Goal: Information Seeking & Learning: Find specific fact

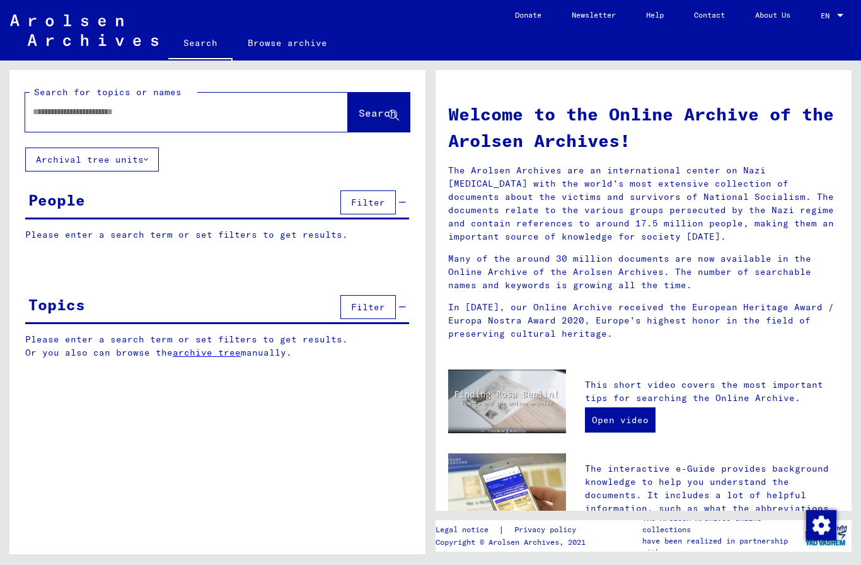
click at [130, 159] on button "Archival tree units" at bounding box center [92, 159] width 134 height 24
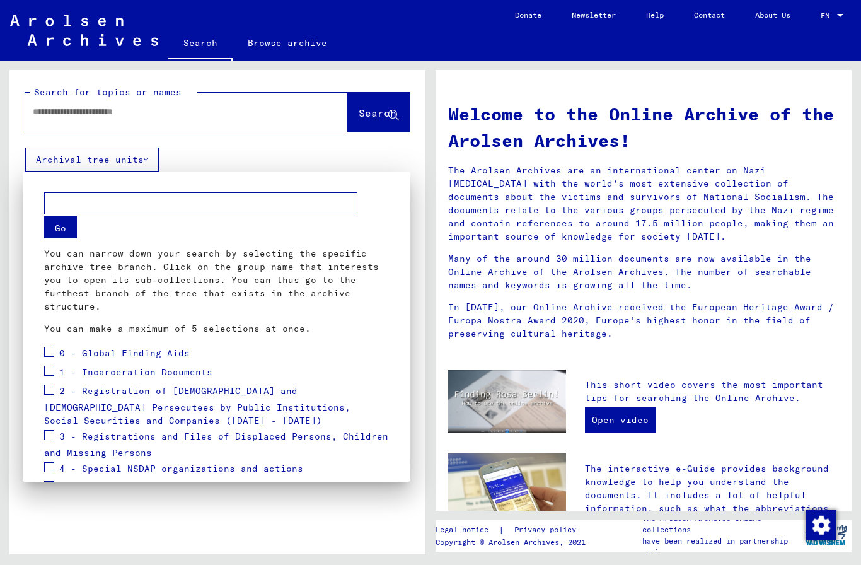
click at [49, 355] on span at bounding box center [49, 352] width 10 height 10
click at [52, 364] on label at bounding box center [49, 369] width 10 height 13
click at [47, 384] on span at bounding box center [49, 389] width 10 height 10
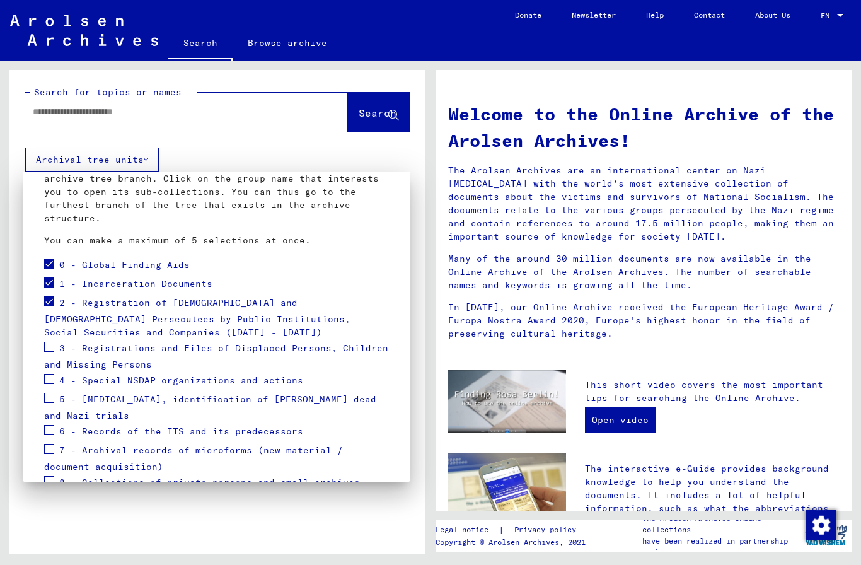
scroll to position [91, 0]
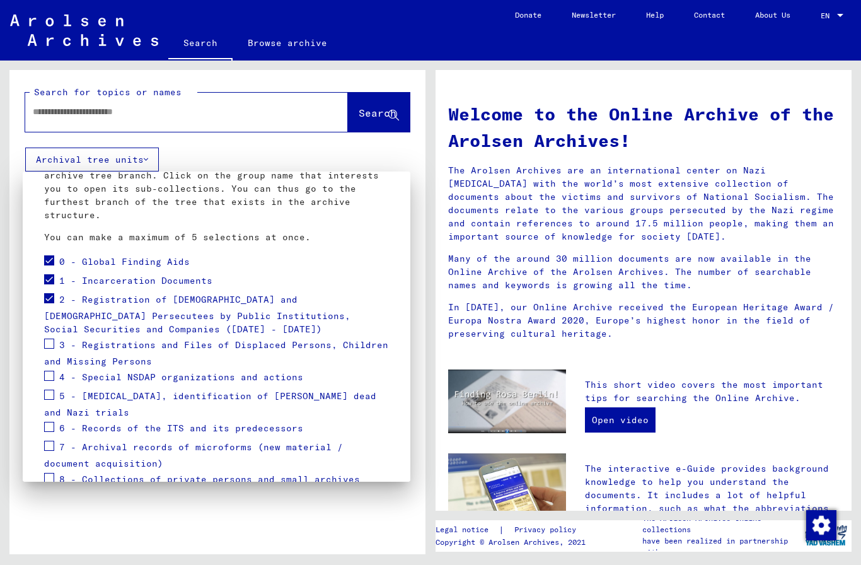
click at [41, 296] on mat-card "Go You can narrow down your search by selecting the specific archive tree branc…" at bounding box center [216, 311] width 357 height 433
click at [45, 296] on span at bounding box center [49, 298] width 10 height 10
click at [45, 347] on span at bounding box center [49, 343] width 10 height 10
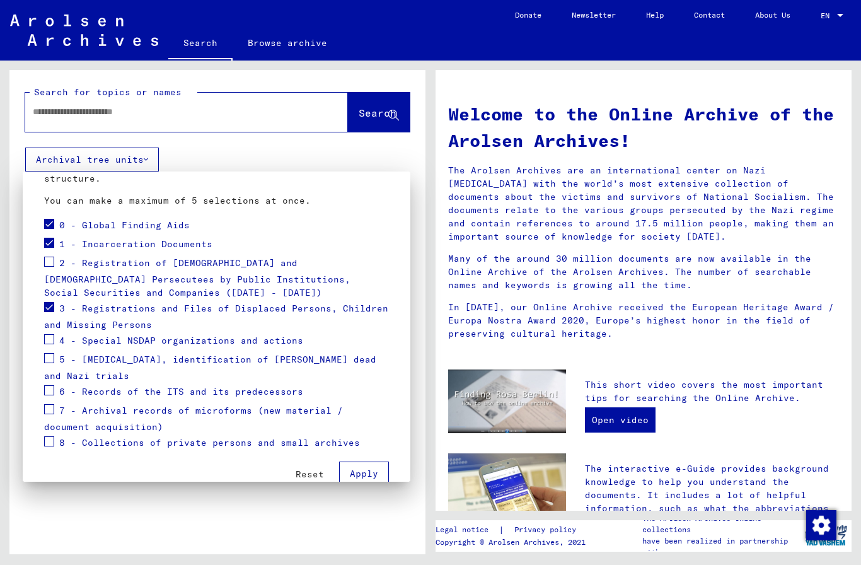
scroll to position [145, 0]
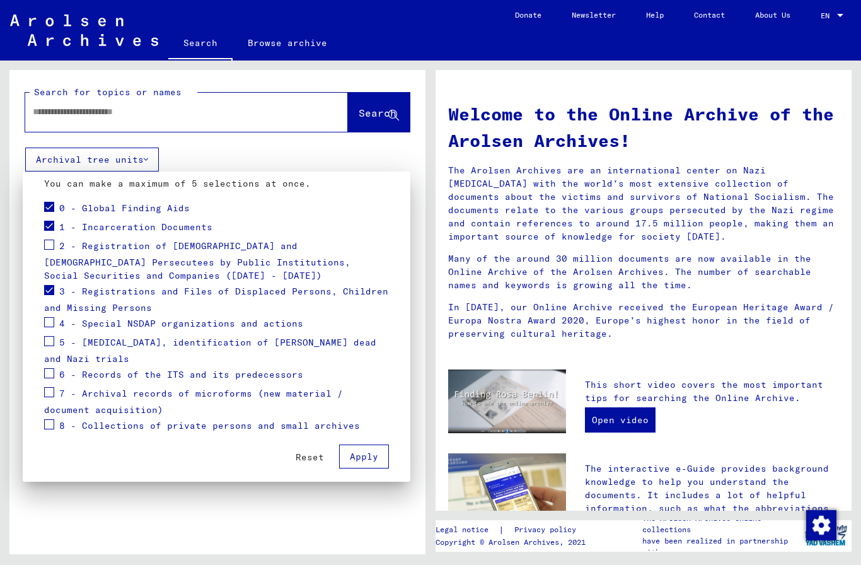
click at [48, 396] on span at bounding box center [49, 392] width 10 height 10
click at [52, 428] on span at bounding box center [49, 424] width 10 height 10
click at [360, 462] on button "Apply" at bounding box center [364, 456] width 50 height 24
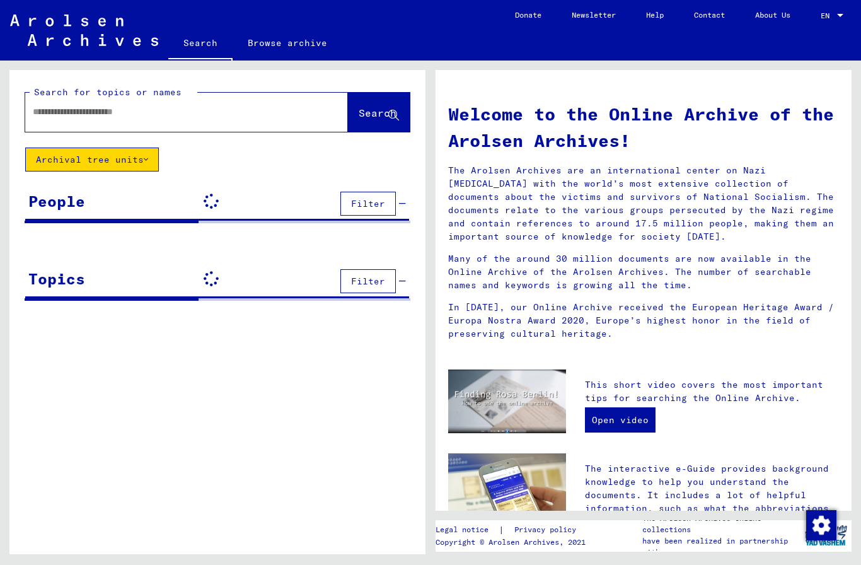
click at [281, 115] on input "text" at bounding box center [171, 111] width 277 height 13
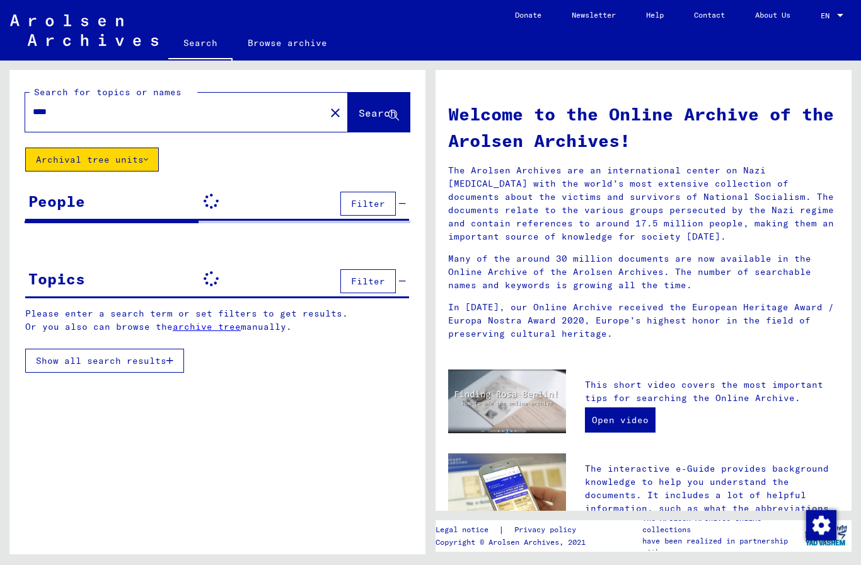
type input "****"
click at [383, 110] on span "Search" at bounding box center [377, 112] width 38 height 13
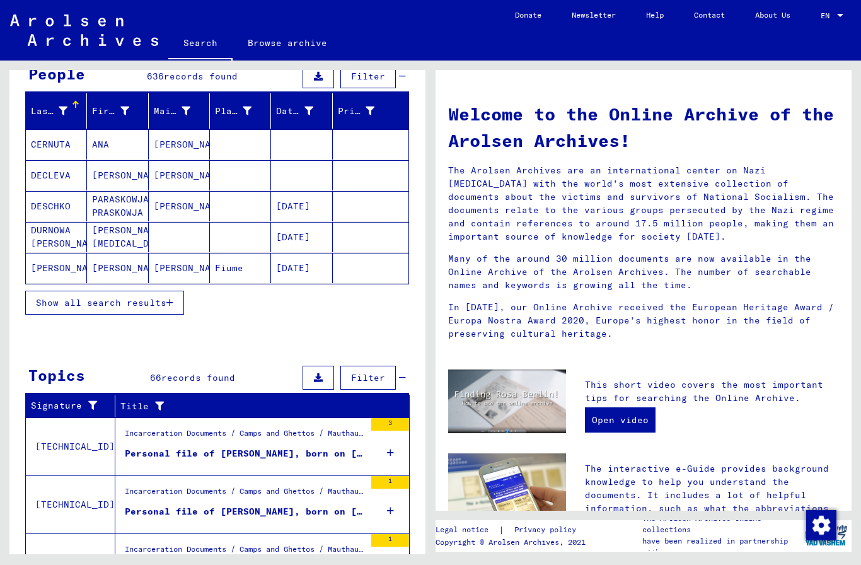
scroll to position [126, 0]
click at [154, 304] on span "Show all search results" at bounding box center [101, 302] width 130 height 11
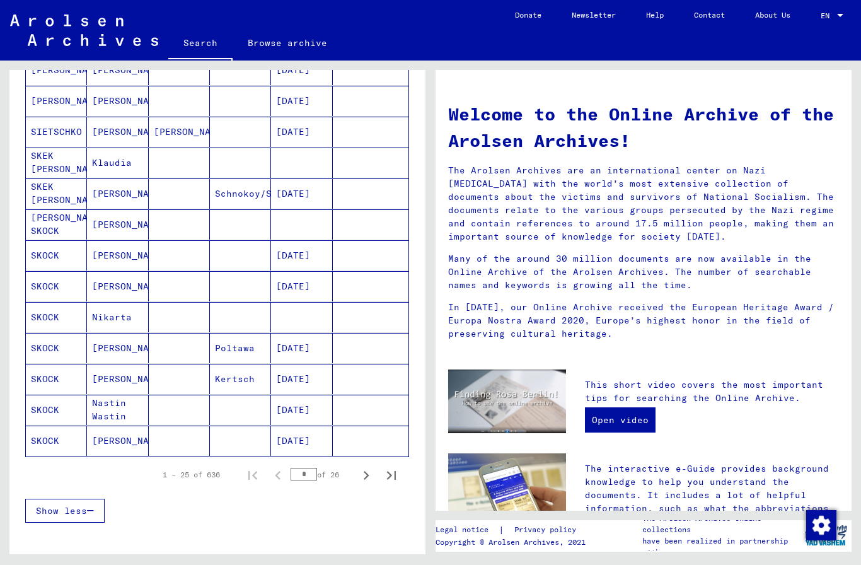
scroll to position [590, 0]
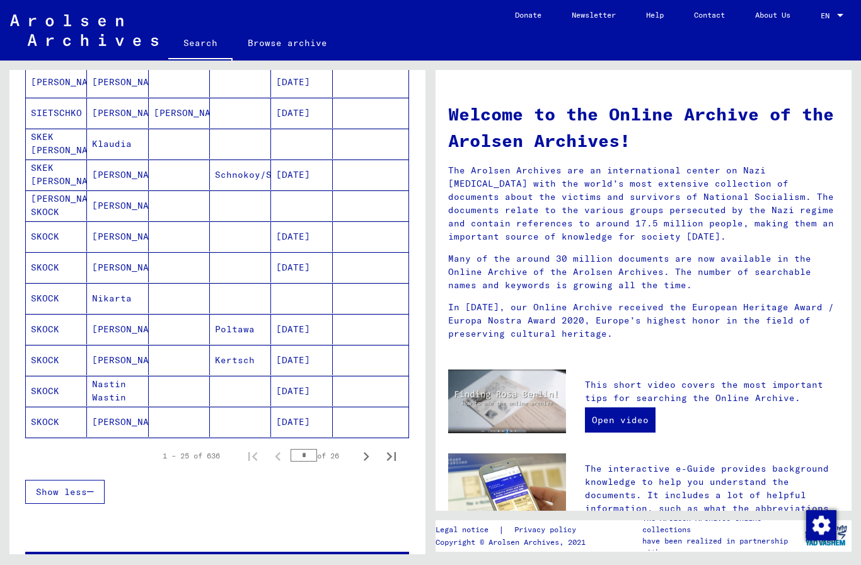
click at [366, 461] on icon "Next page" at bounding box center [366, 456] width 18 height 18
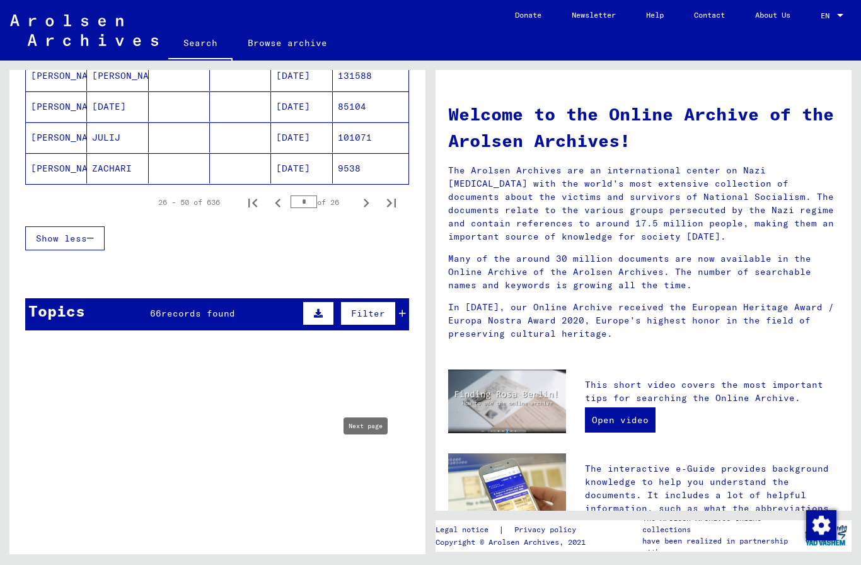
scroll to position [796, 0]
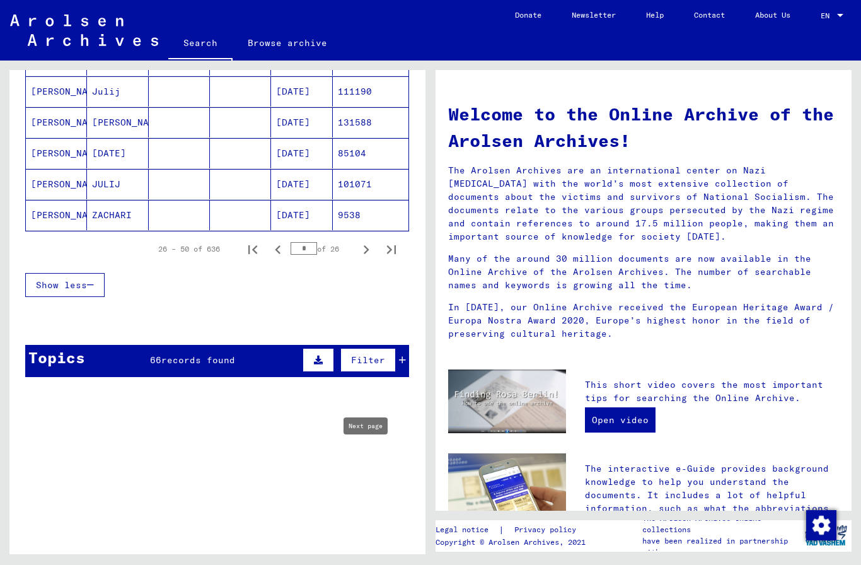
click at [370, 249] on icon "Next page" at bounding box center [366, 250] width 18 height 18
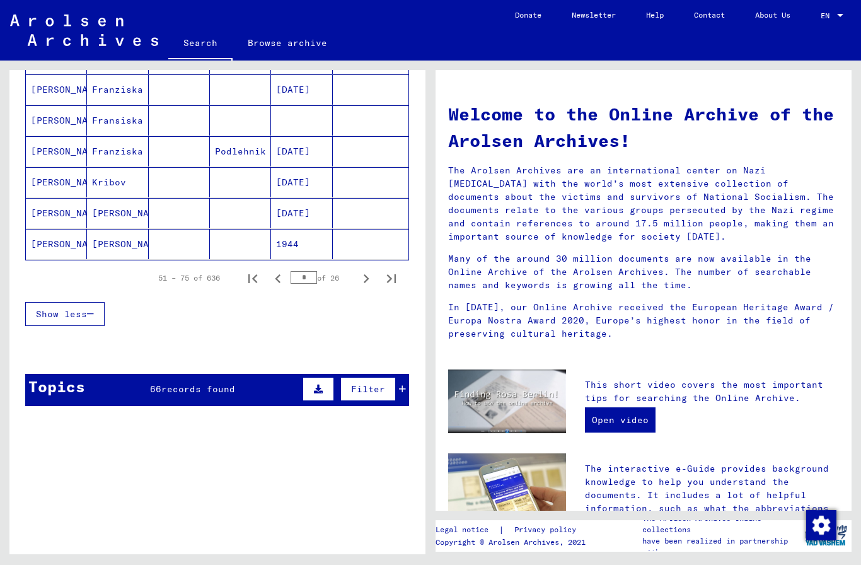
scroll to position [803, 0]
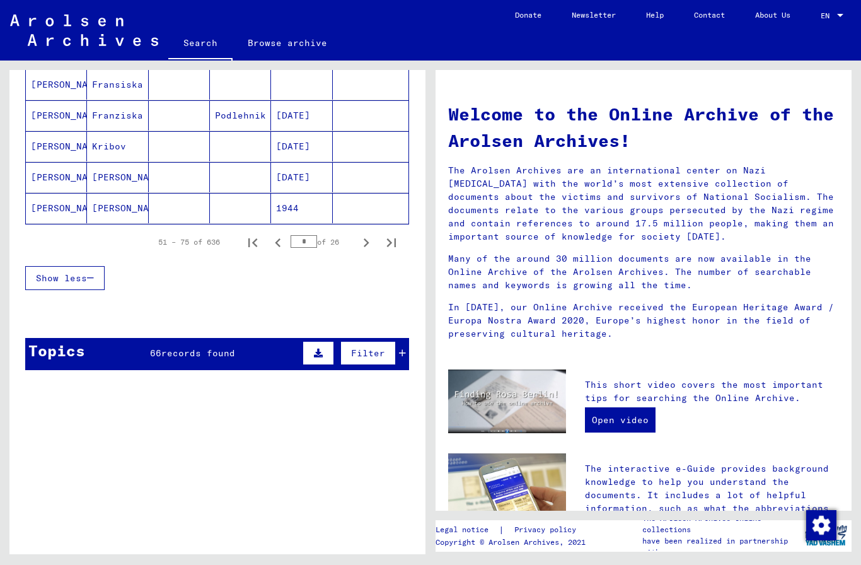
click at [364, 241] on icon "Next page" at bounding box center [366, 243] width 18 height 18
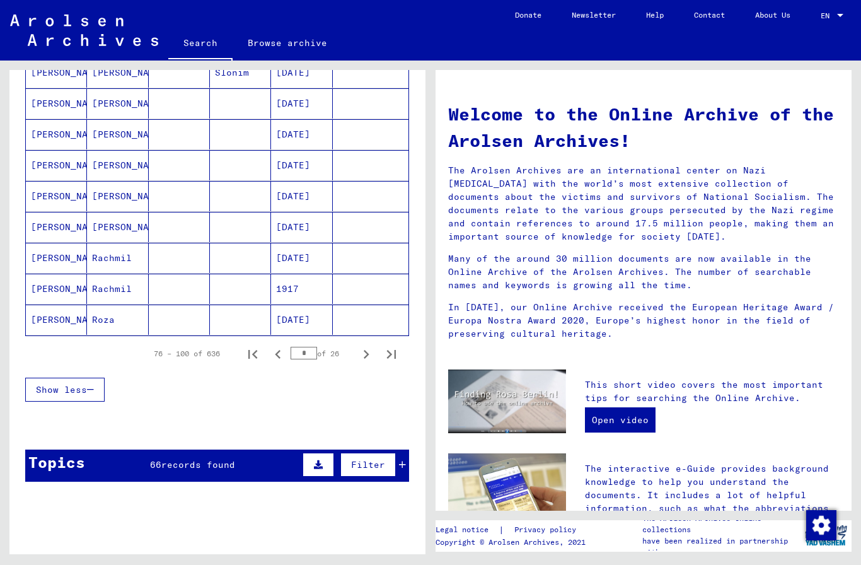
scroll to position [682, 0]
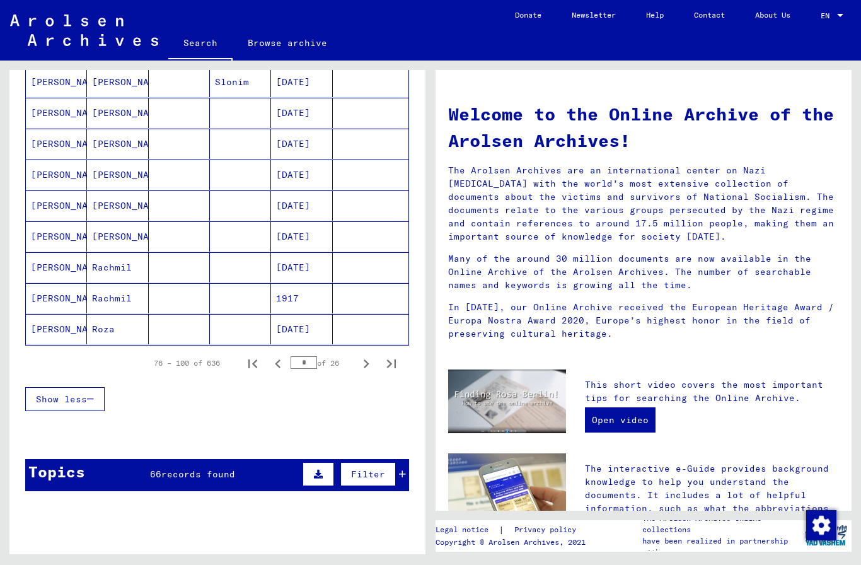
click at [365, 368] on icon "Next page" at bounding box center [366, 364] width 18 height 18
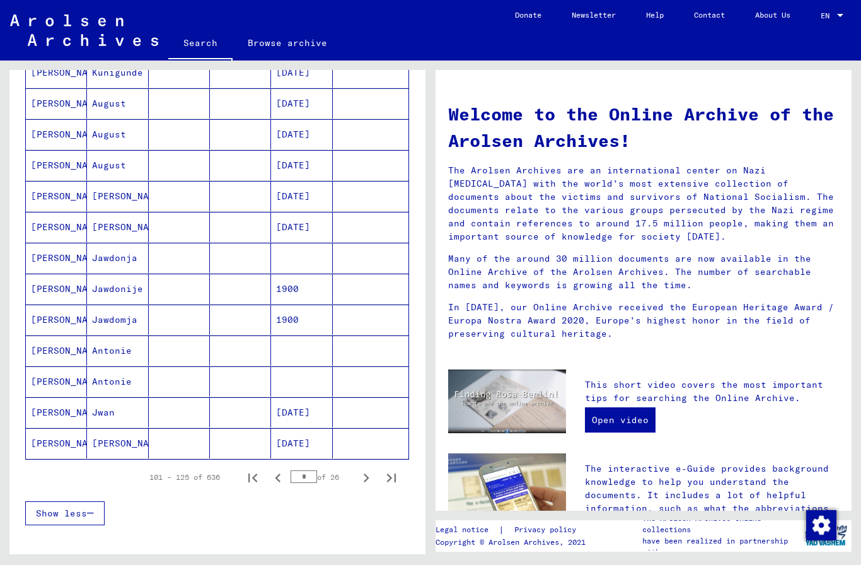
scroll to position [649, 0]
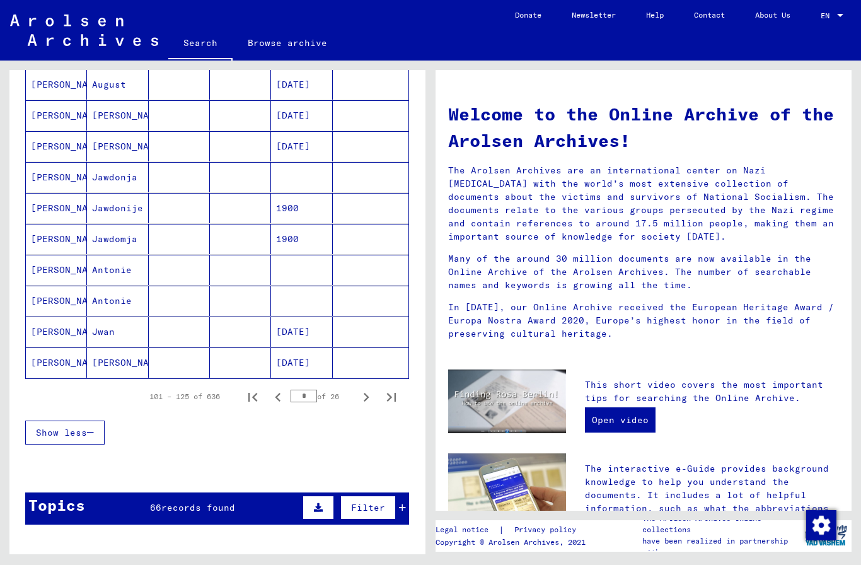
click at [364, 399] on icon "Next page" at bounding box center [366, 397] width 18 height 18
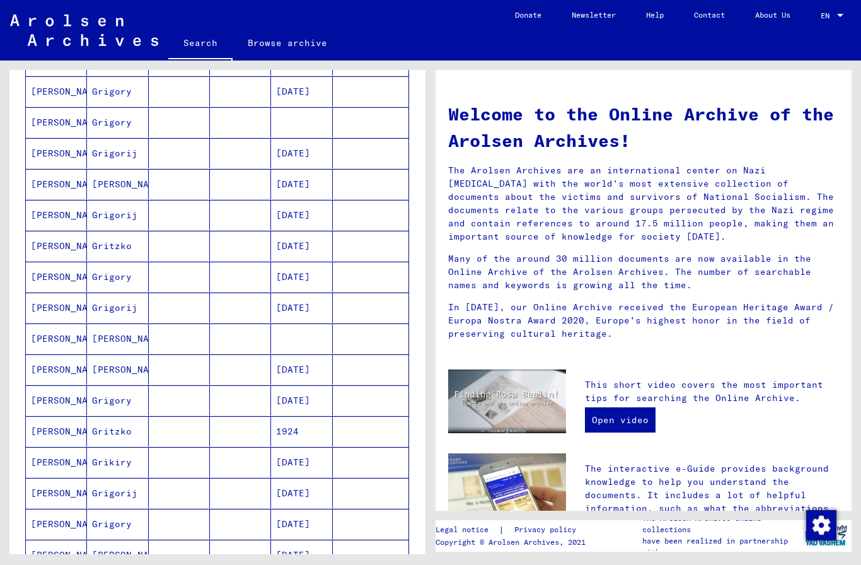
scroll to position [333, 0]
click at [287, 370] on mat-cell "[DATE]" at bounding box center [301, 370] width 61 height 30
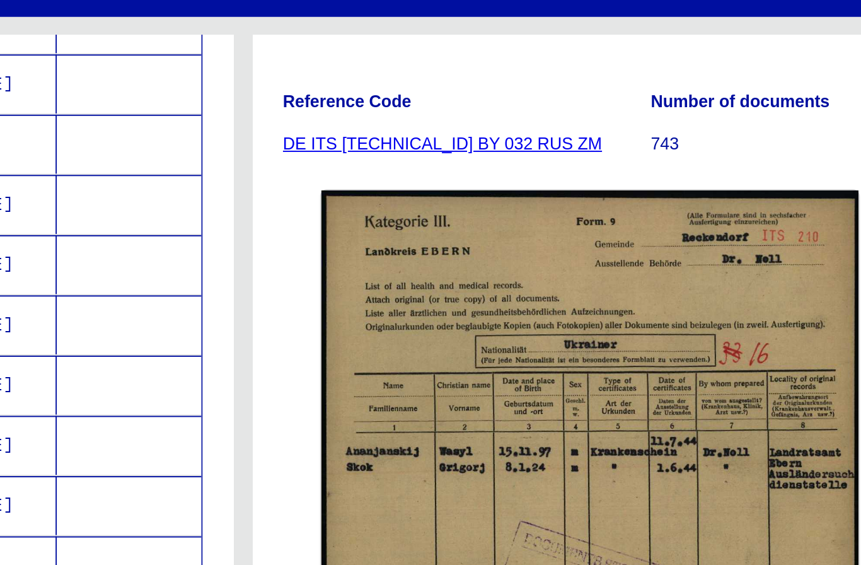
scroll to position [164, 0]
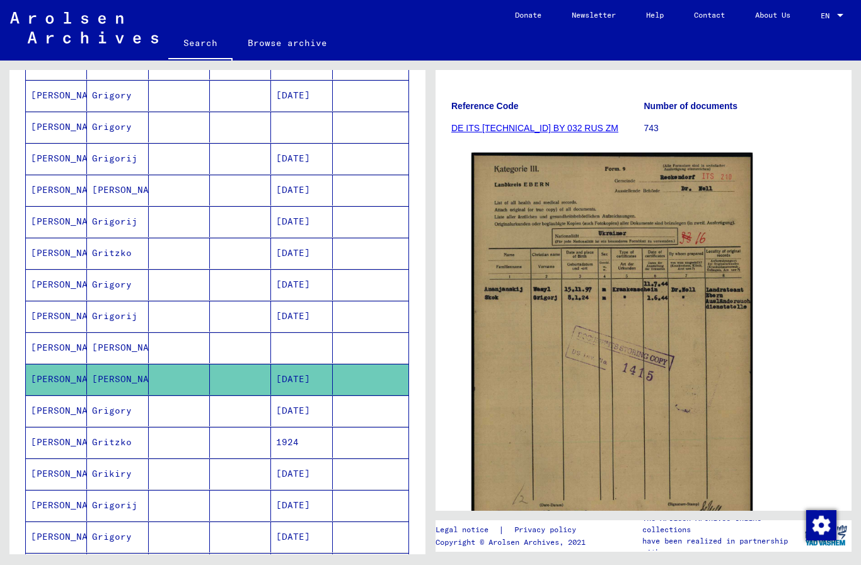
click at [319, 413] on mat-cell "[DATE]" at bounding box center [301, 410] width 61 height 31
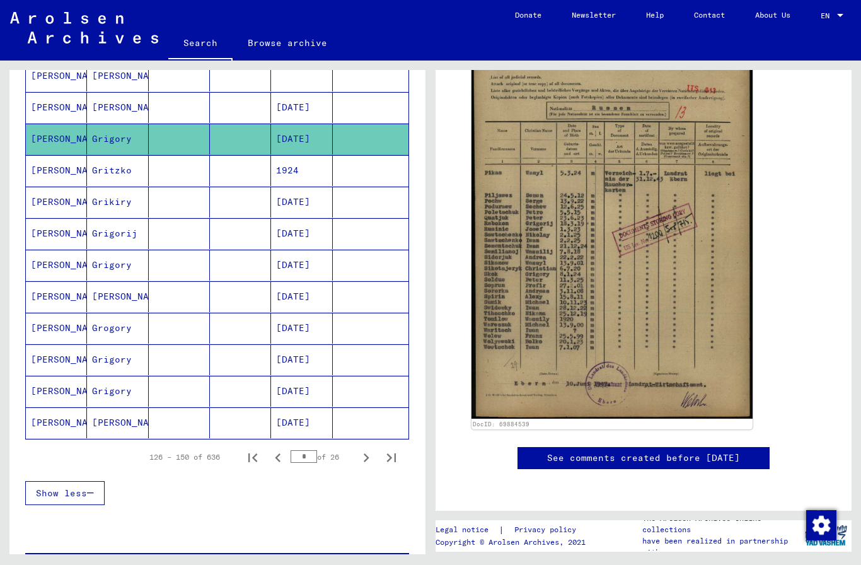
scroll to position [605, 0]
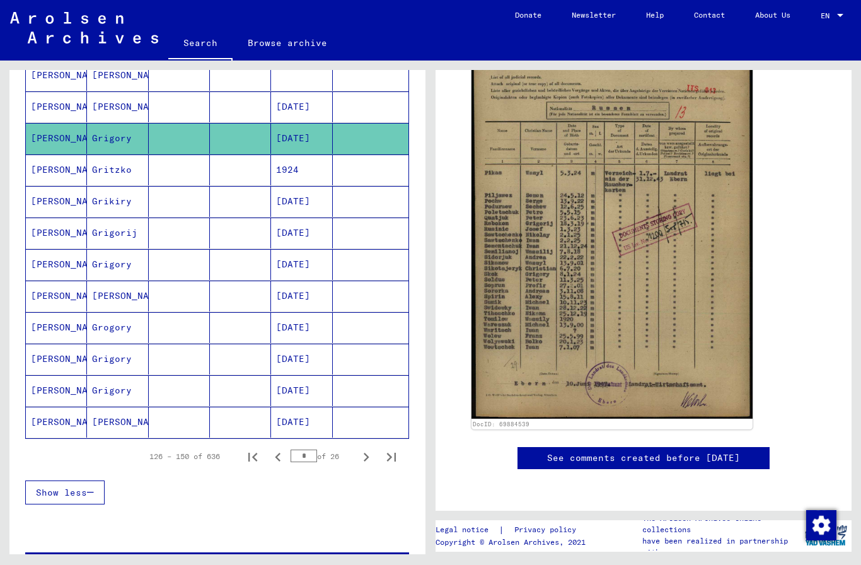
click at [297, 168] on mat-cell "1924" at bounding box center [301, 169] width 61 height 31
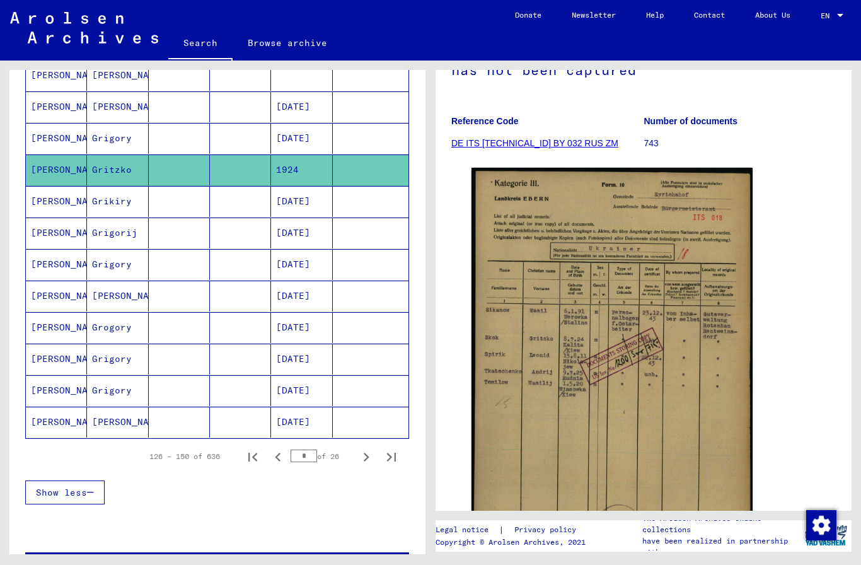
scroll to position [154, 0]
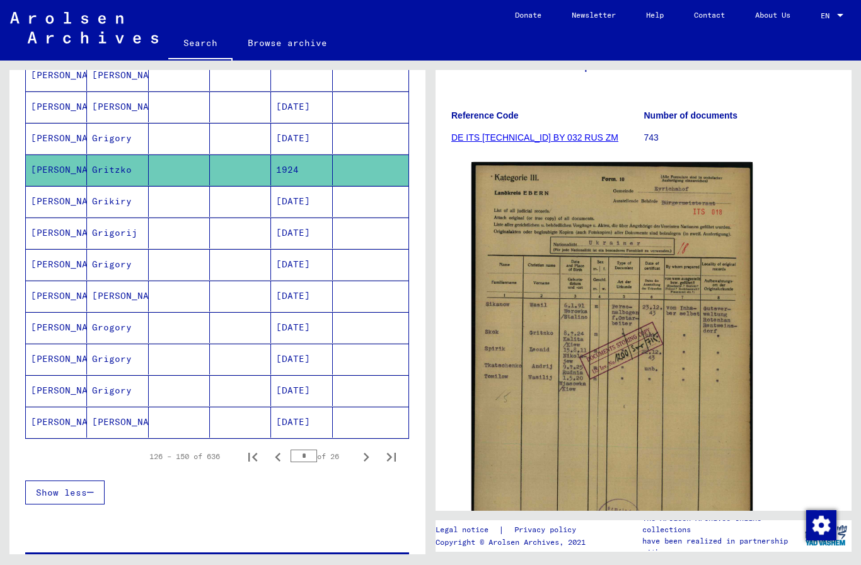
click at [362, 462] on icon "Next page" at bounding box center [366, 457] width 18 height 18
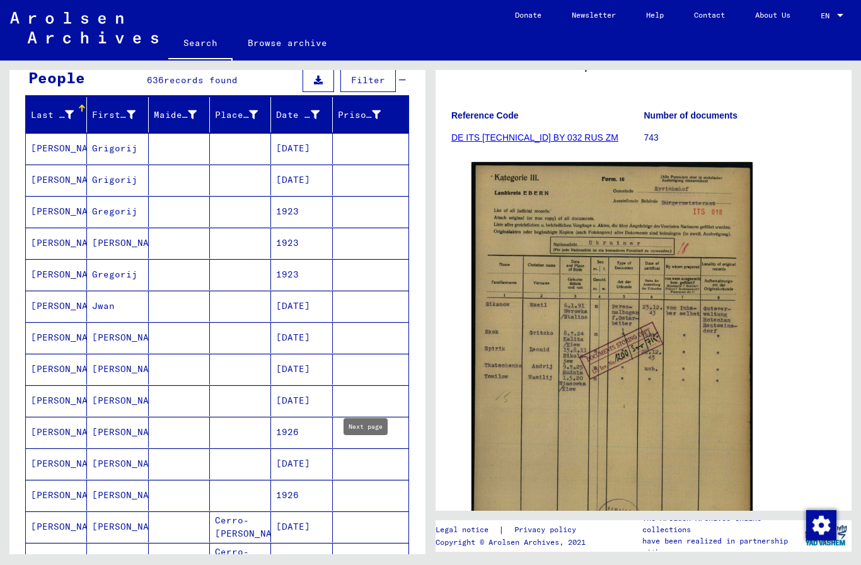
scroll to position [121, 0]
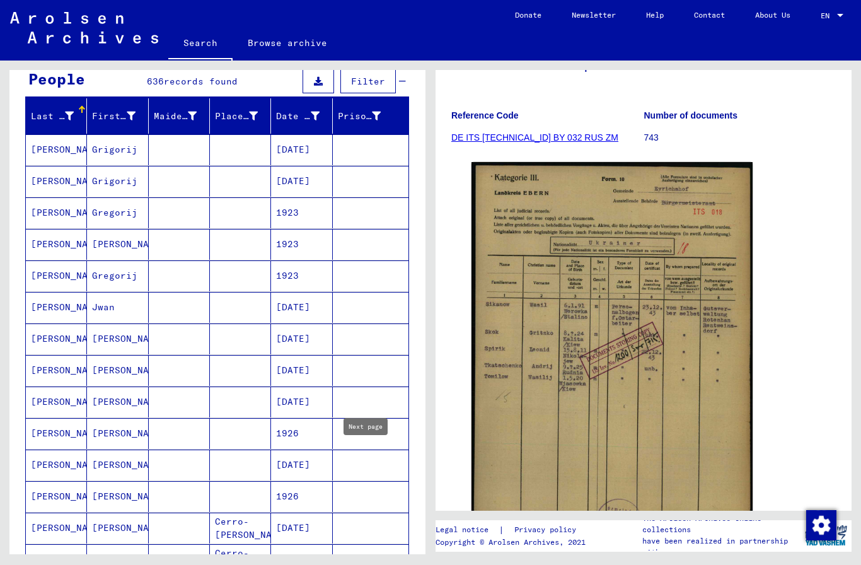
click at [306, 154] on mat-cell "[DATE]" at bounding box center [301, 149] width 61 height 31
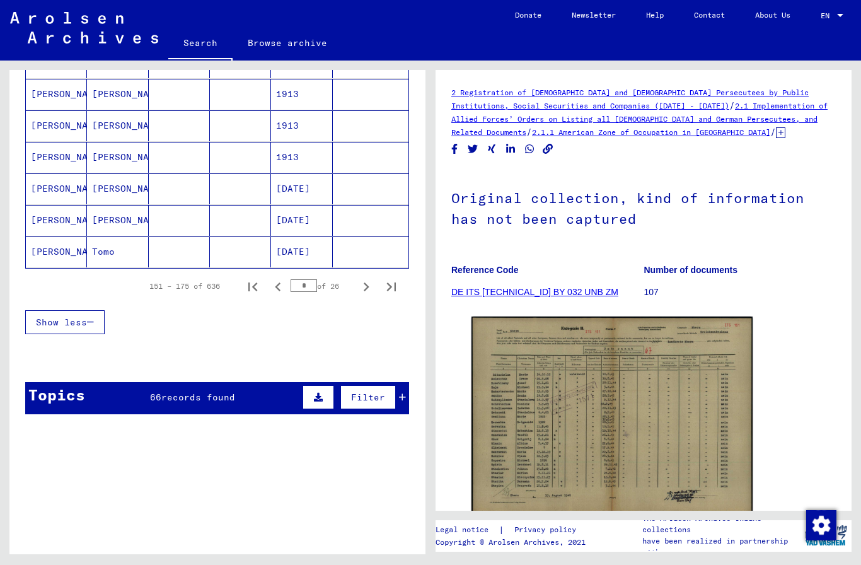
scroll to position [776, 0]
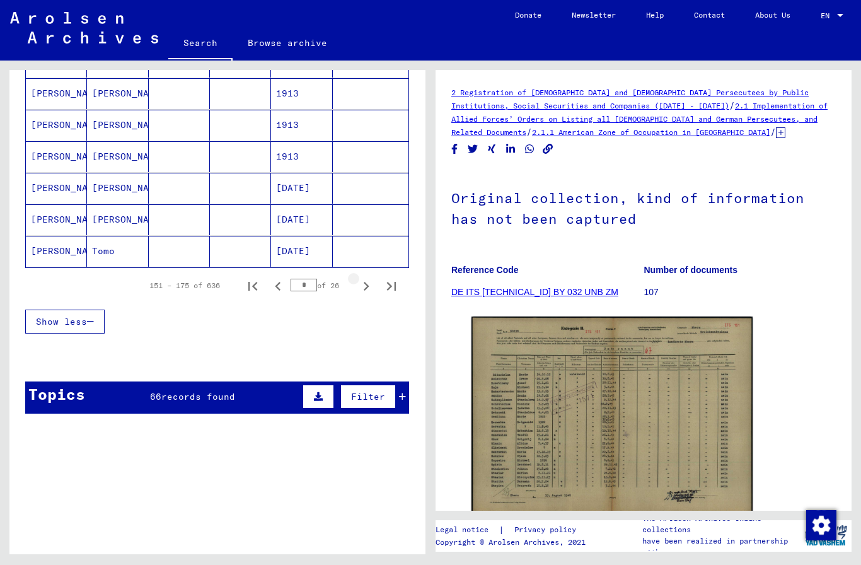
click at [369, 282] on icon "Next page" at bounding box center [366, 286] width 18 height 18
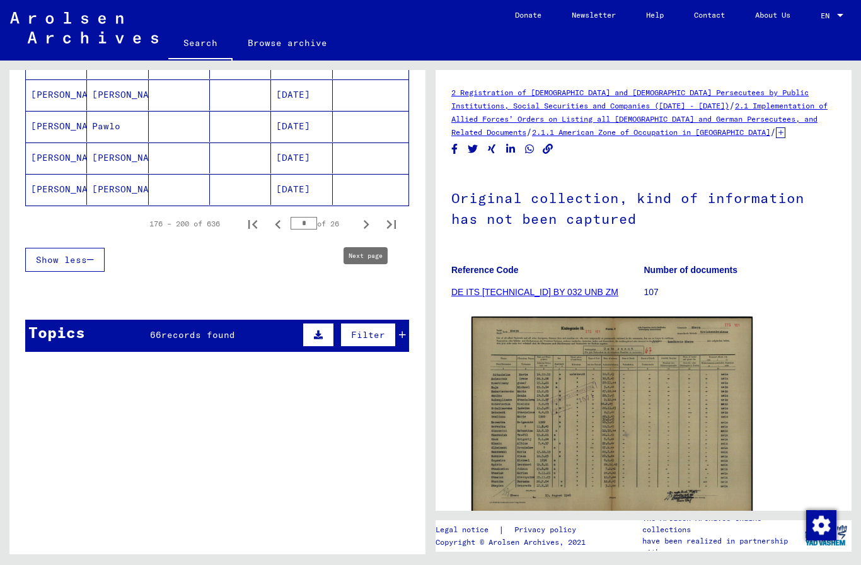
scroll to position [839, 0]
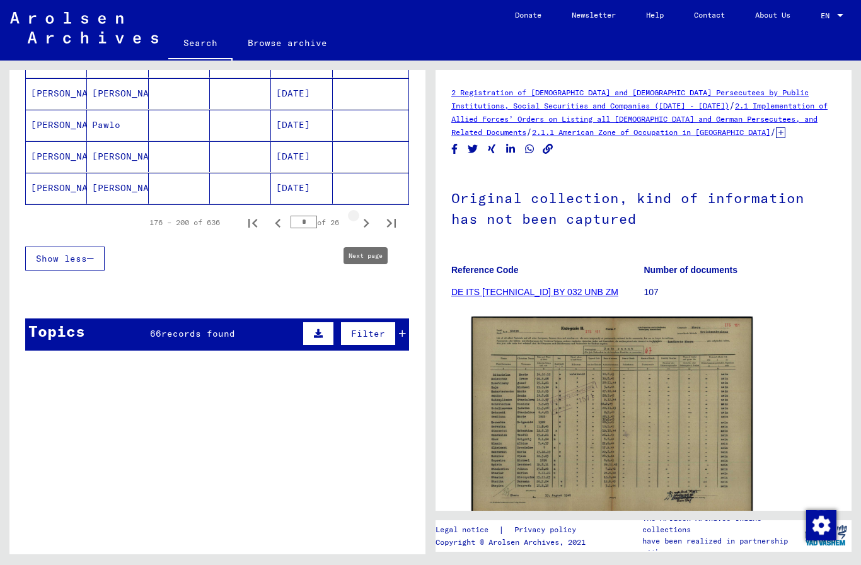
click at [355, 225] on button "Next page" at bounding box center [365, 222] width 25 height 25
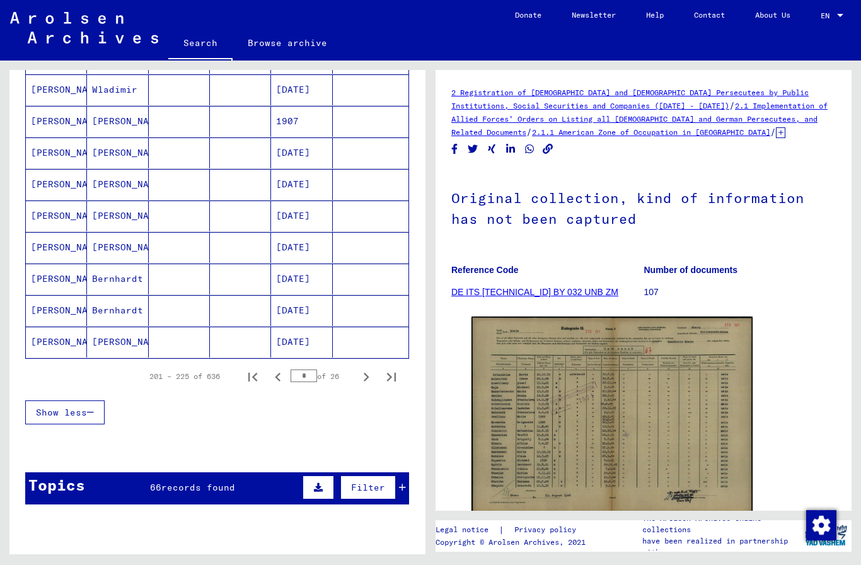
scroll to position [676, 0]
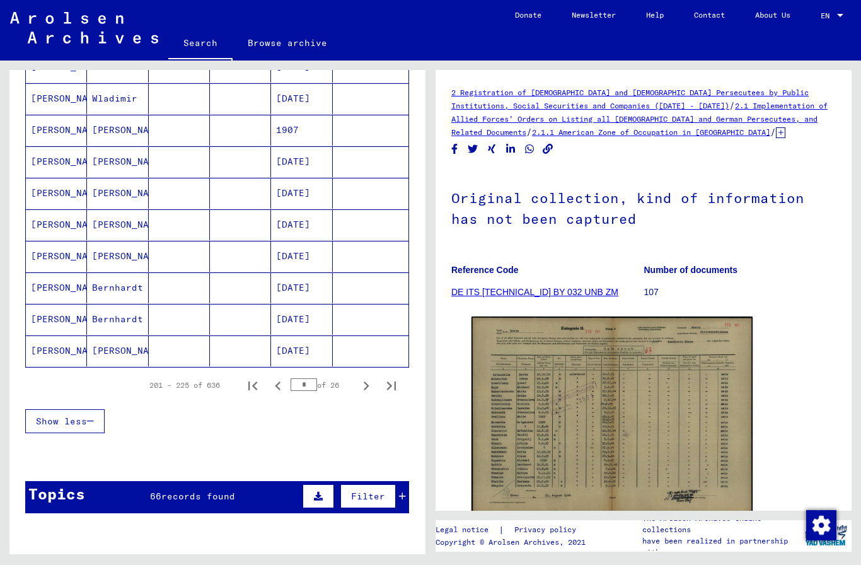
click at [369, 387] on icon "Next page" at bounding box center [366, 386] width 18 height 18
click at [364, 389] on icon "Next page" at bounding box center [367, 385] width 6 height 9
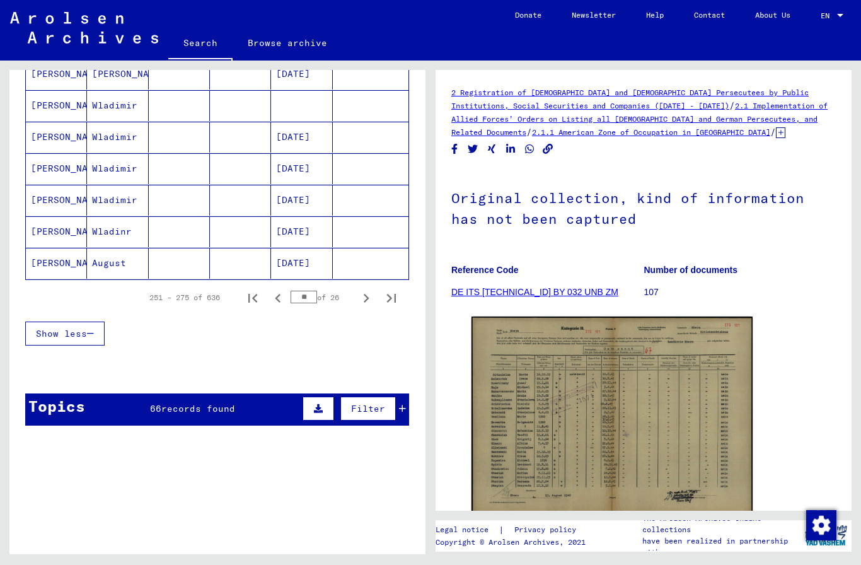
scroll to position [745, 0]
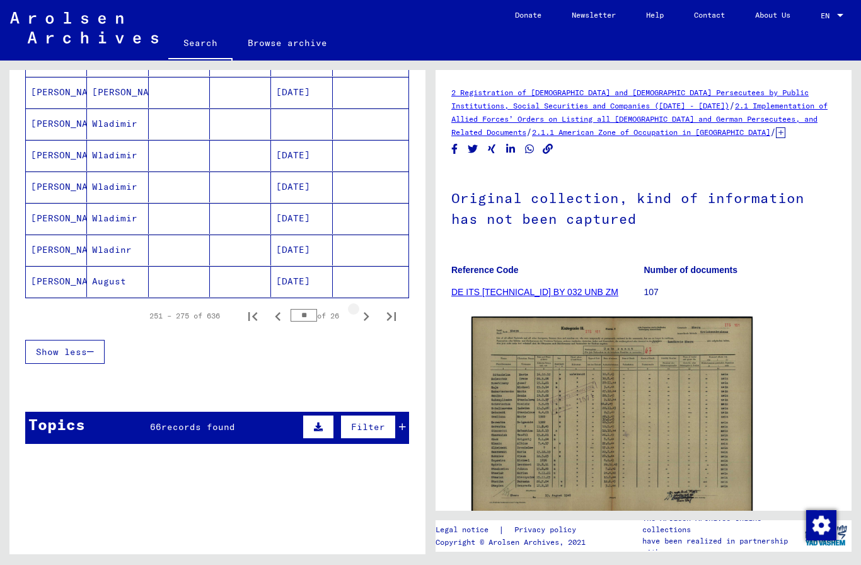
click at [359, 316] on icon "Next page" at bounding box center [366, 316] width 18 height 18
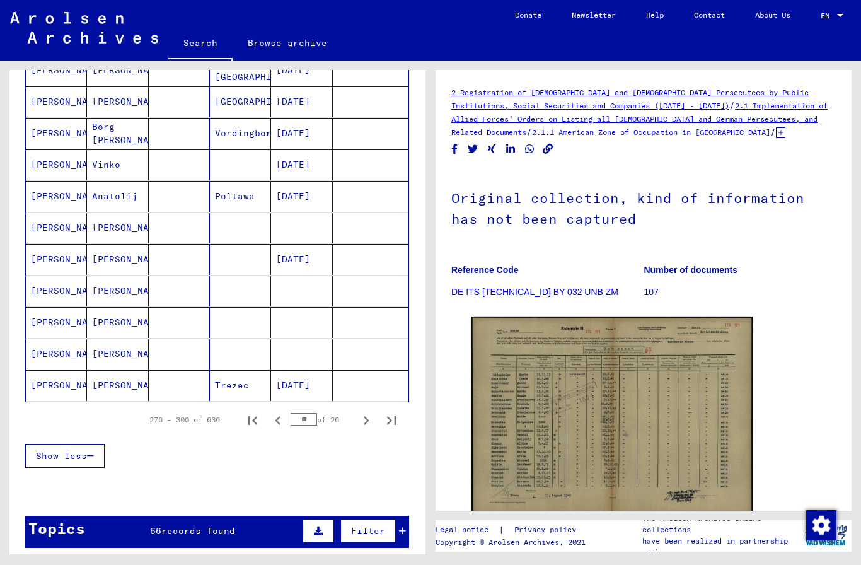
scroll to position [642, 0]
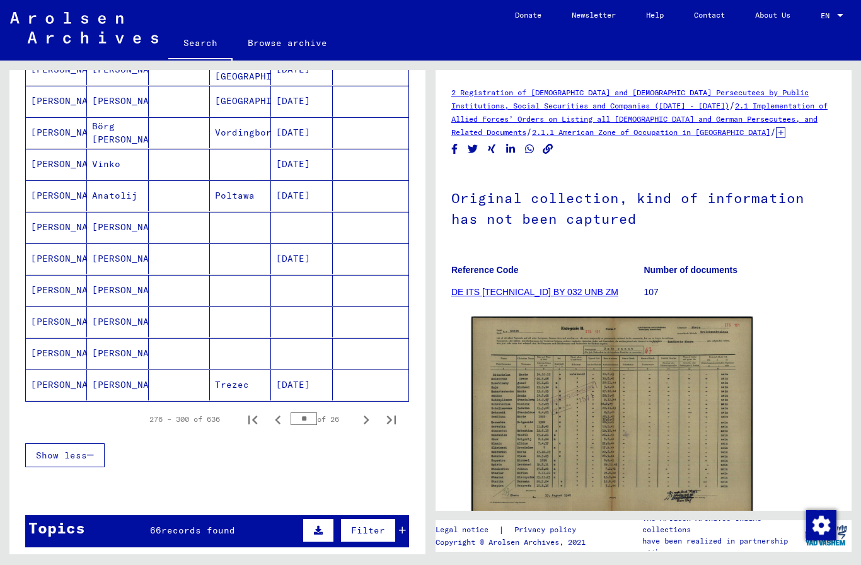
click at [362, 422] on icon "Next page" at bounding box center [366, 420] width 18 height 18
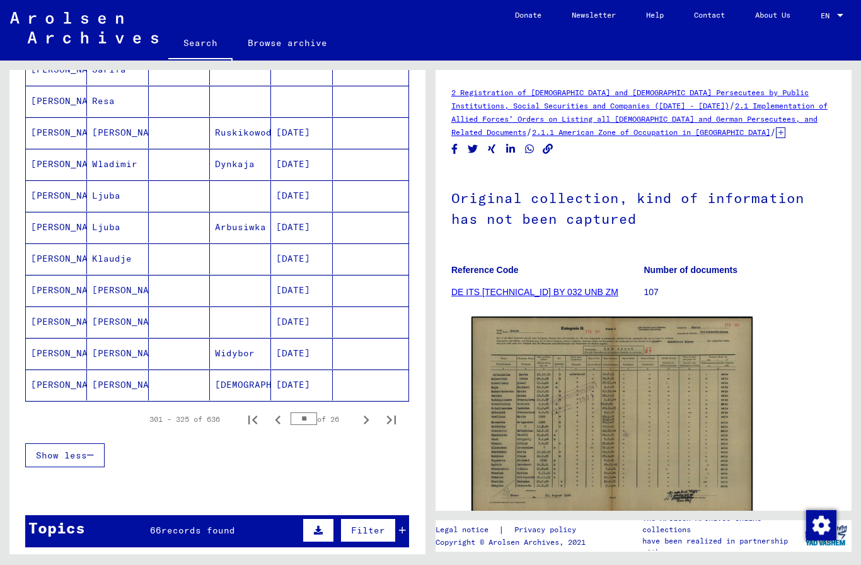
click at [370, 413] on icon "Next page" at bounding box center [366, 420] width 18 height 18
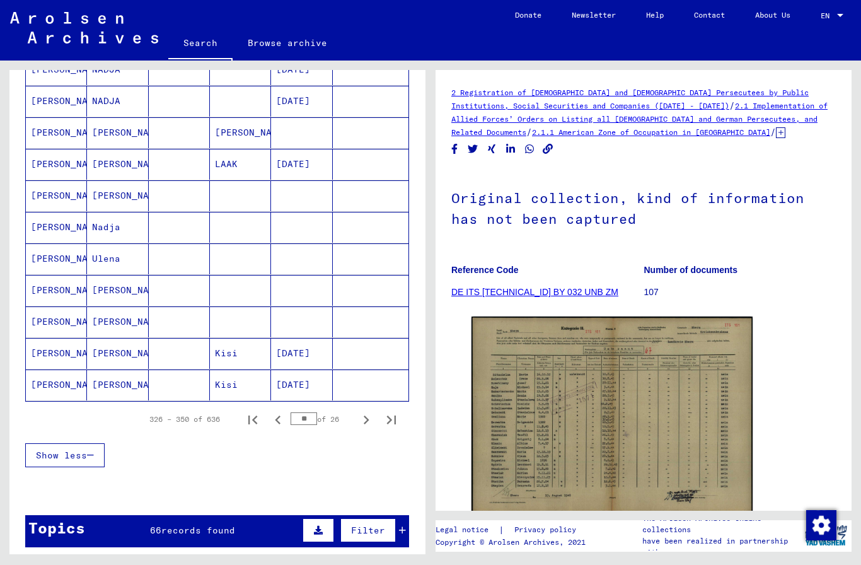
click at [369, 427] on icon "Next page" at bounding box center [366, 420] width 18 height 18
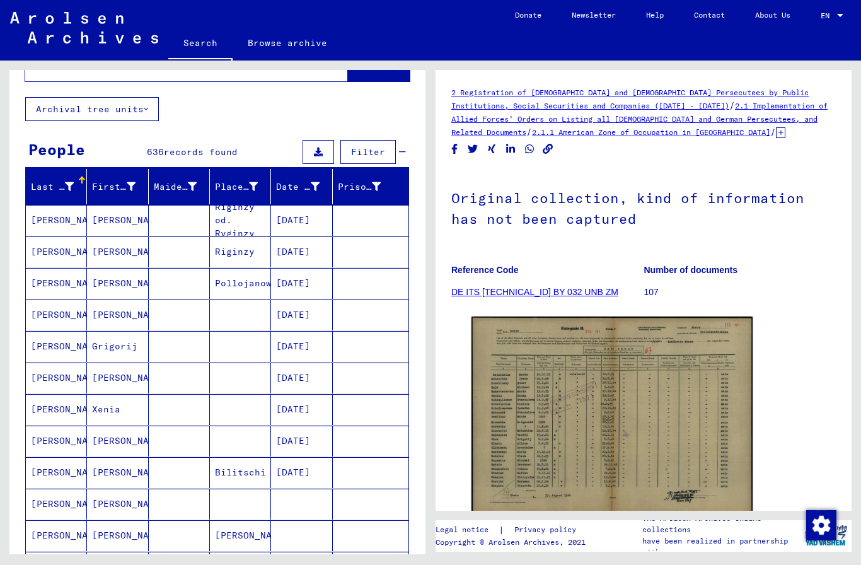
scroll to position [49, 0]
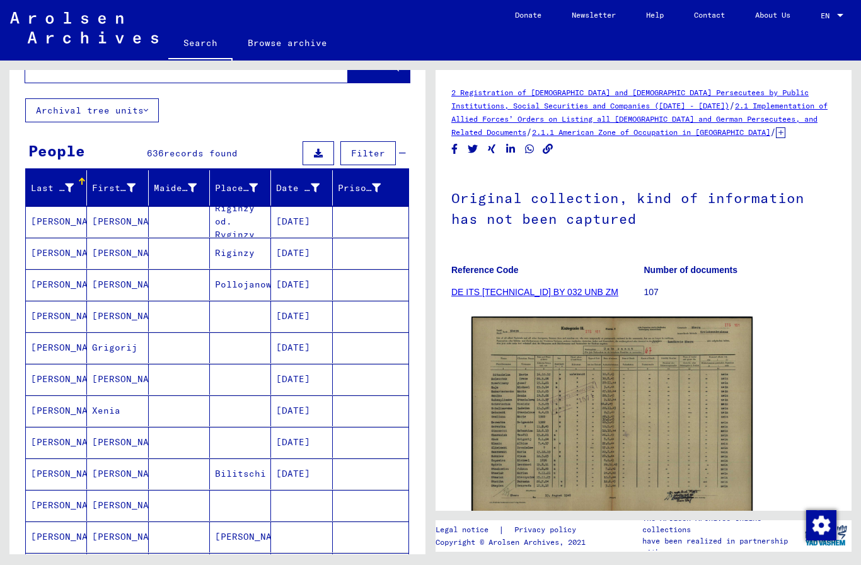
click at [125, 347] on mat-cell "Grigorij" at bounding box center [117, 347] width 61 height 31
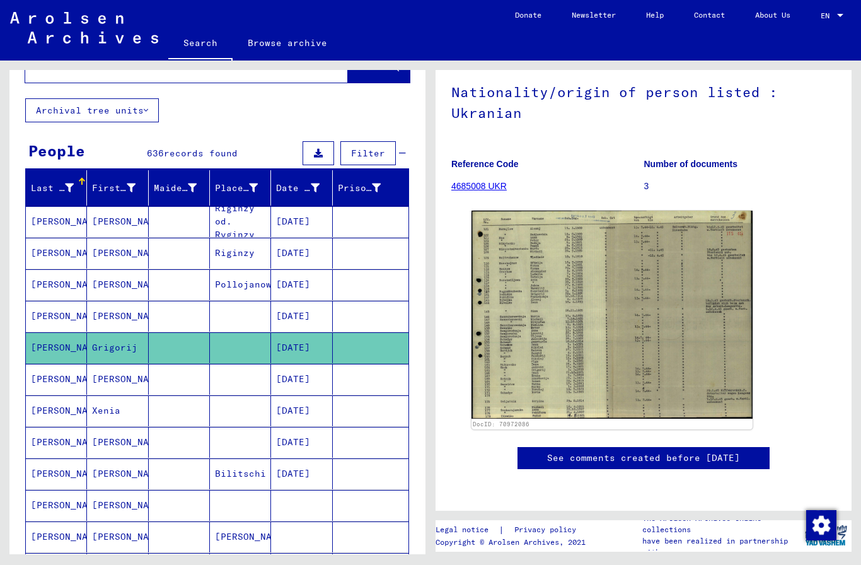
scroll to position [152, 0]
click at [621, 267] on img at bounding box center [611, 314] width 281 height 208
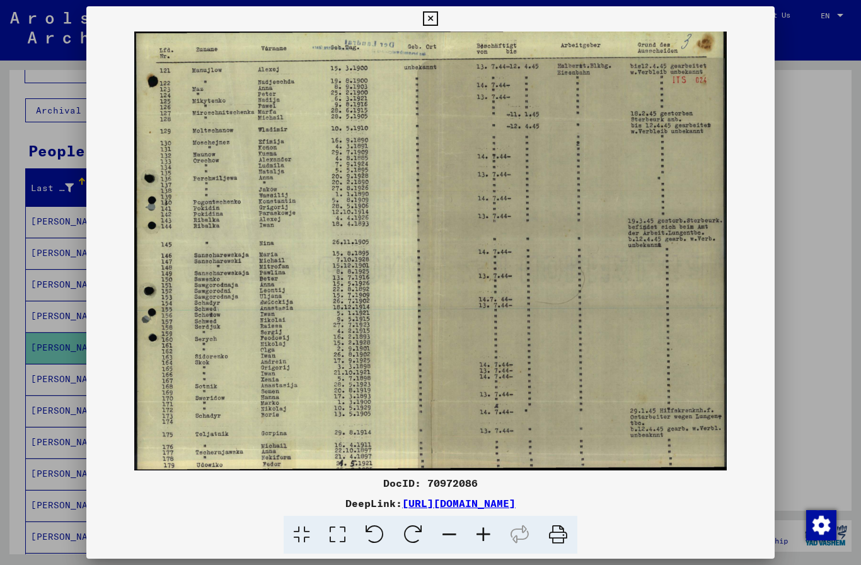
click at [441, 25] on button at bounding box center [430, 18] width 22 height 25
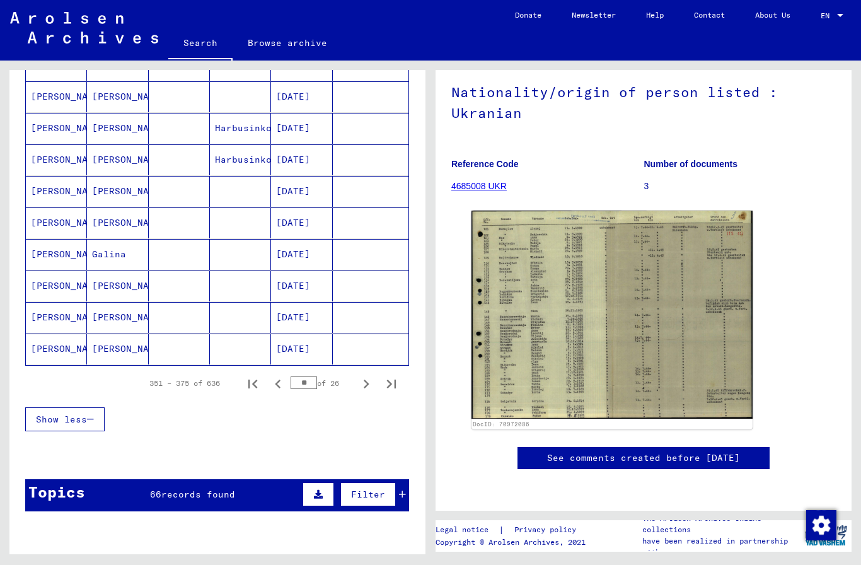
scroll to position [674, 0]
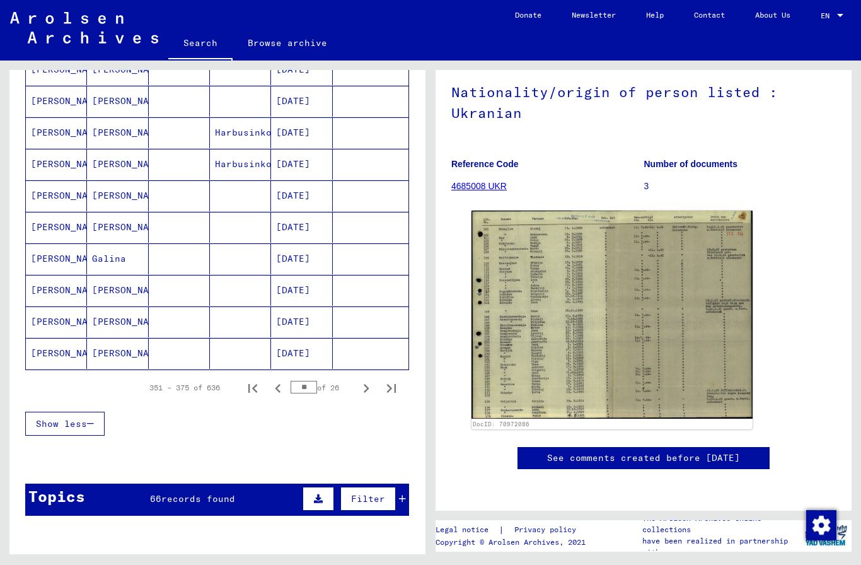
click at [362, 391] on icon "Next page" at bounding box center [366, 388] width 18 height 18
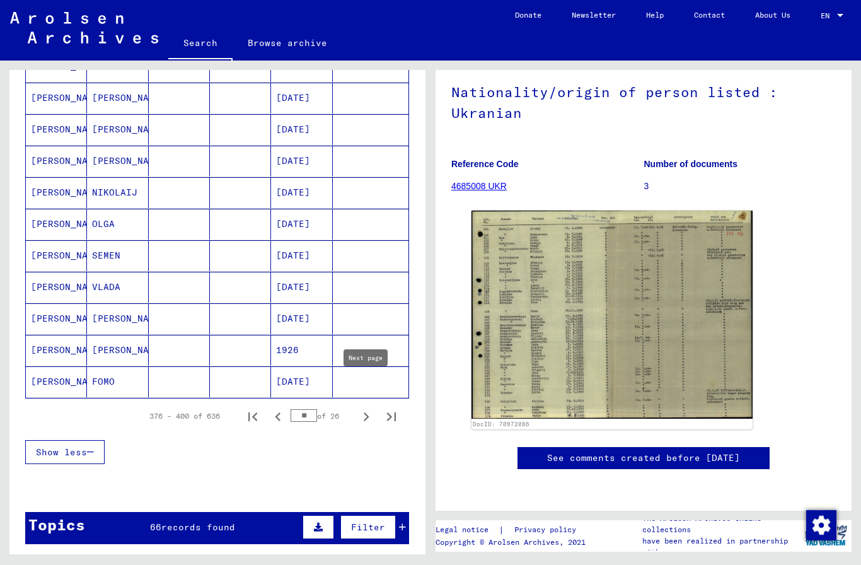
scroll to position [644, 0]
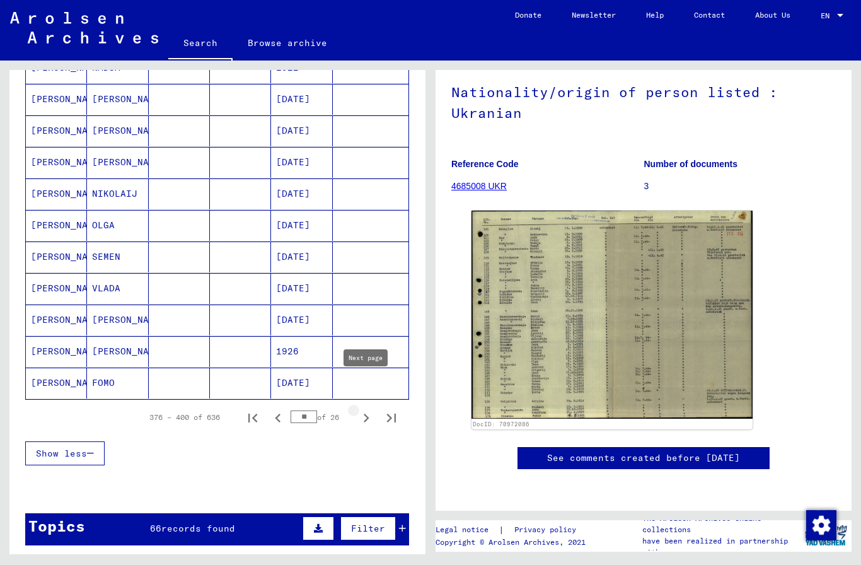
click at [367, 415] on icon "Next page" at bounding box center [366, 418] width 18 height 18
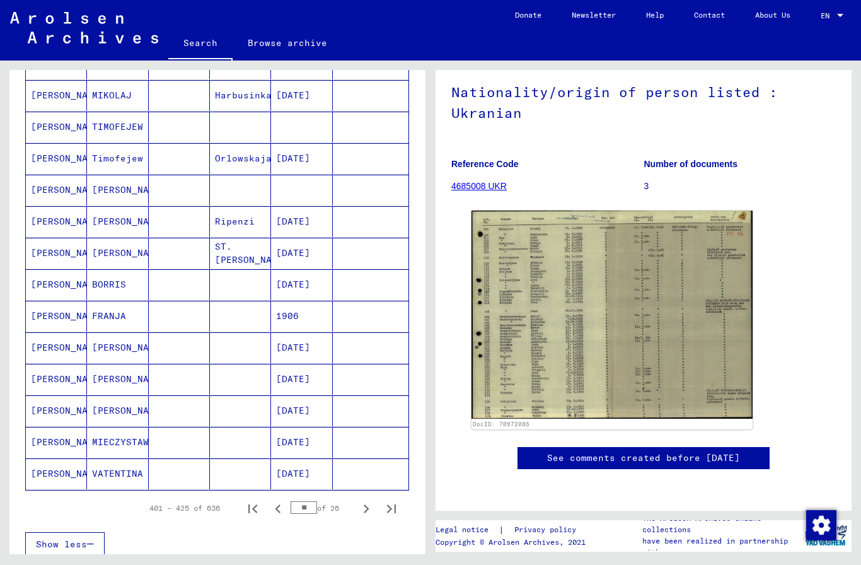
scroll to position [556, 0]
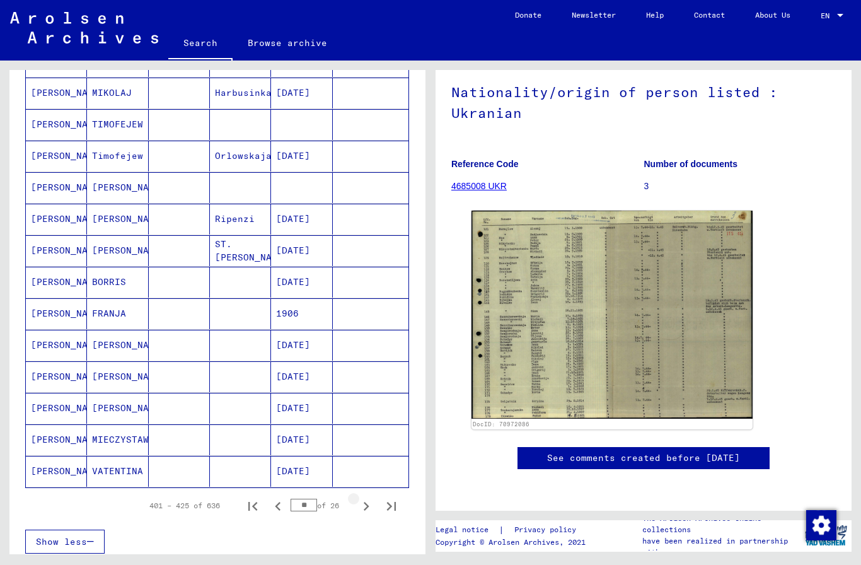
click at [366, 512] on icon "Next page" at bounding box center [366, 506] width 18 height 18
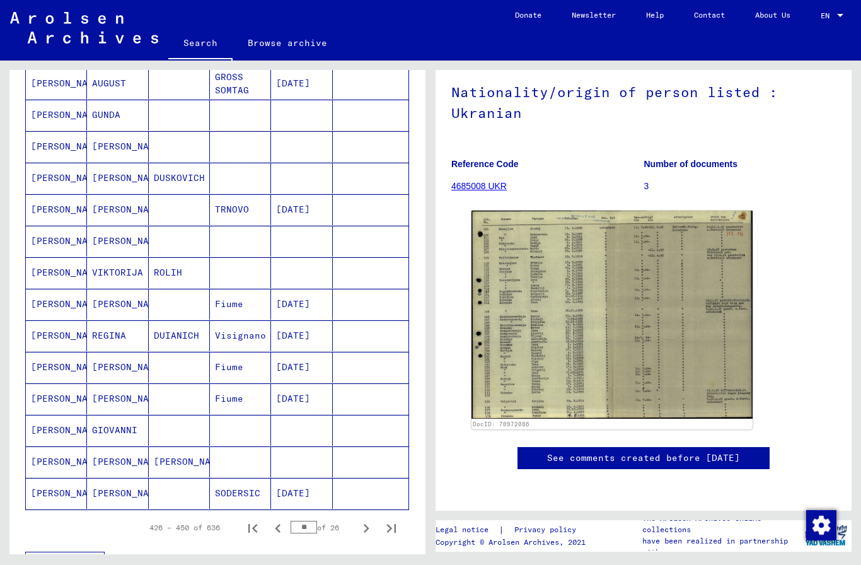
scroll to position [536, 0]
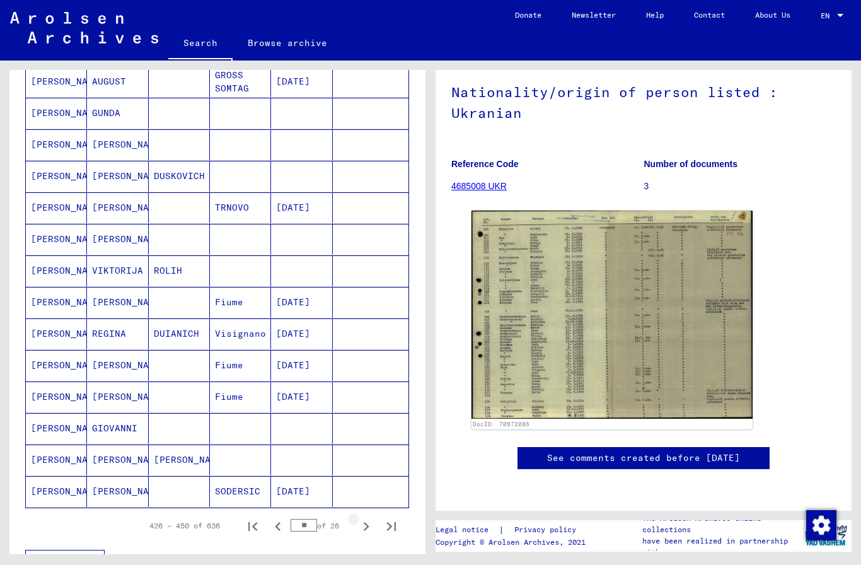
click at [365, 525] on icon "Next page" at bounding box center [366, 526] width 18 height 18
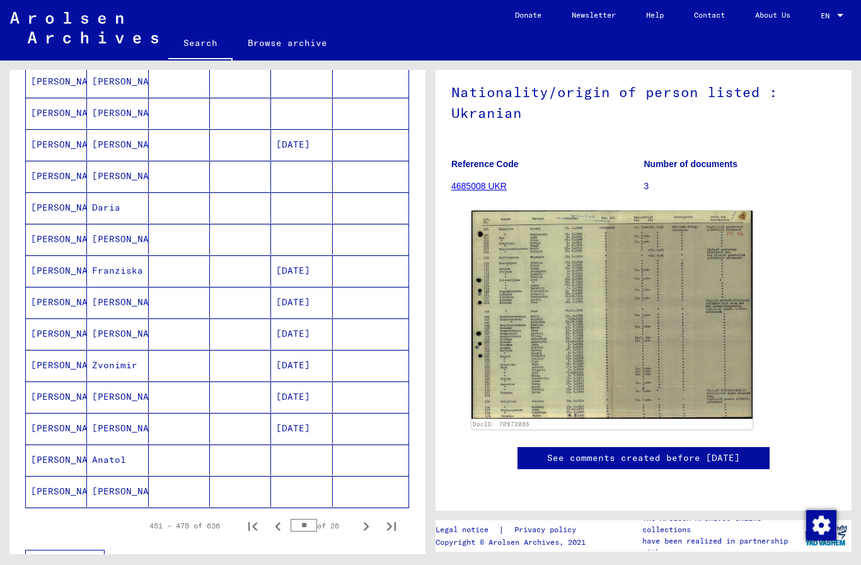
click at [370, 524] on icon "Next page" at bounding box center [366, 526] width 18 height 18
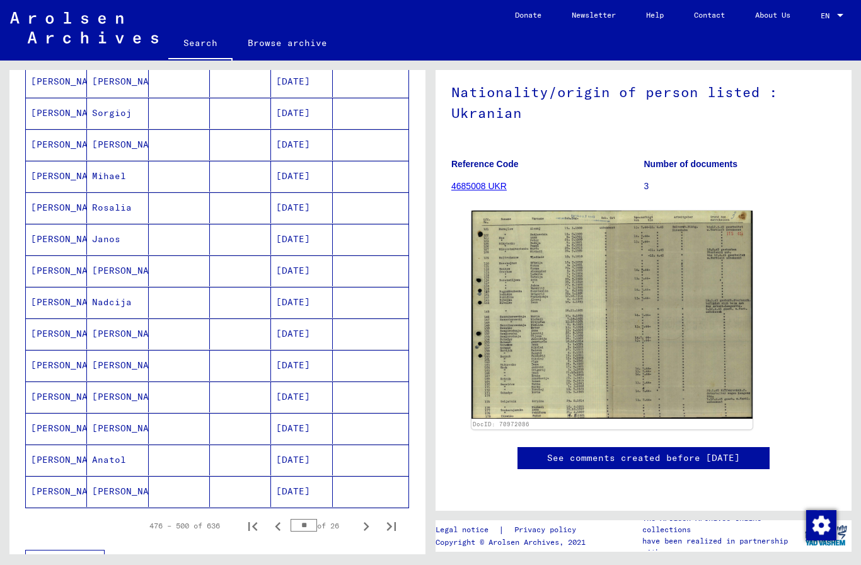
click at [358, 517] on icon "Next page" at bounding box center [366, 526] width 18 height 18
type input "**"
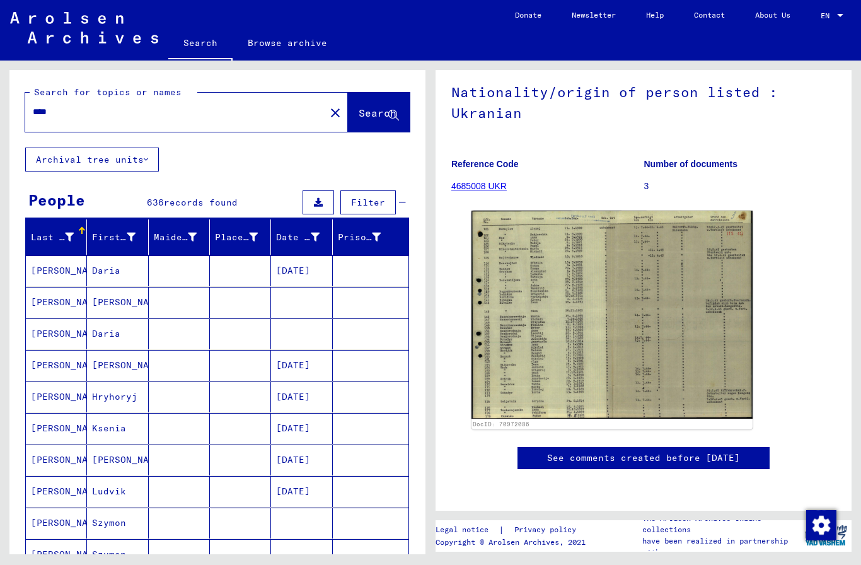
scroll to position [0, 0]
click at [328, 115] on mat-icon "close" at bounding box center [335, 112] width 15 height 15
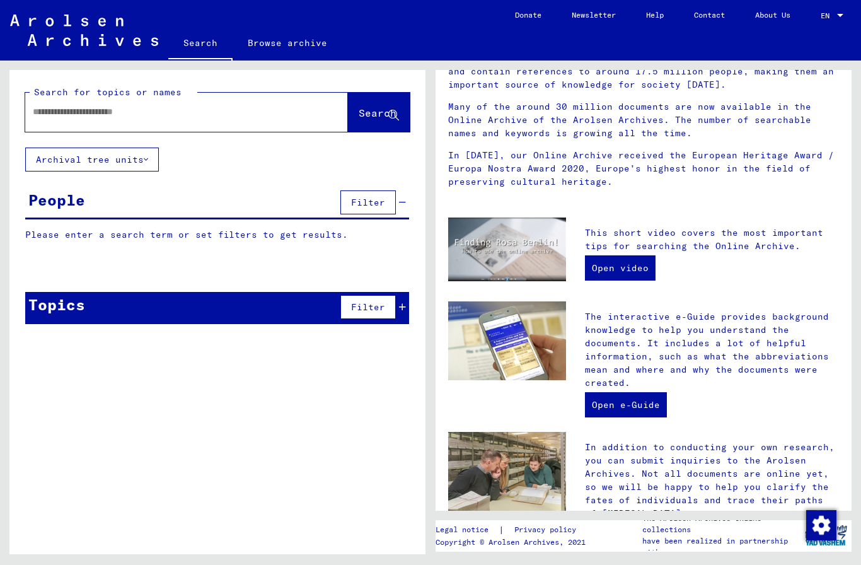
click at [258, 118] on input "text" at bounding box center [171, 111] width 277 height 13
click at [387, 113] on span "Search" at bounding box center [377, 112] width 38 height 13
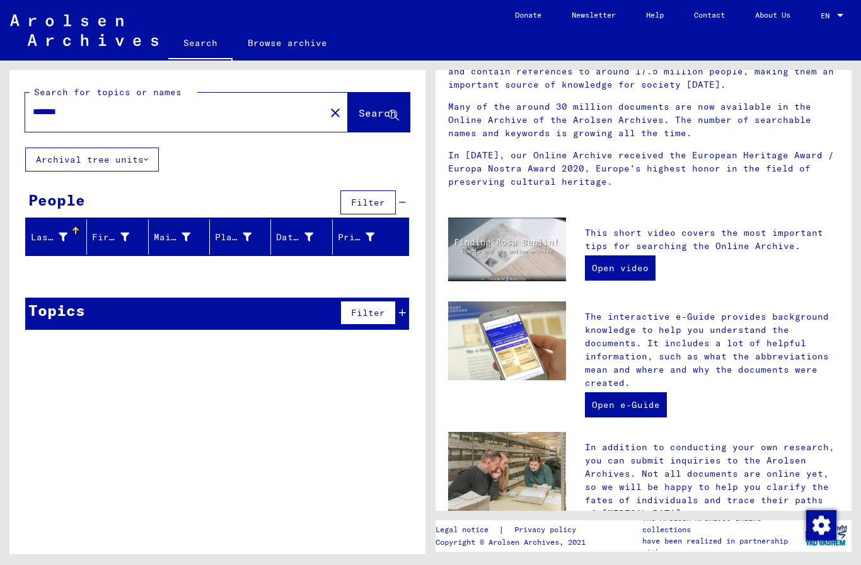
click at [244, 113] on input "*******" at bounding box center [171, 111] width 277 height 13
type input "**********"
click at [377, 113] on span "Search" at bounding box center [377, 112] width 38 height 13
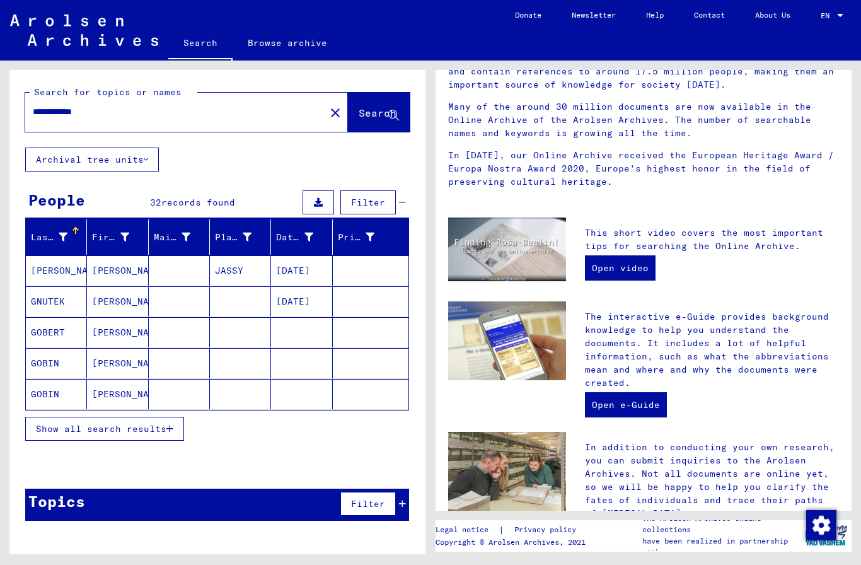
click at [159, 423] on span "Show all search results" at bounding box center [101, 428] width 130 height 11
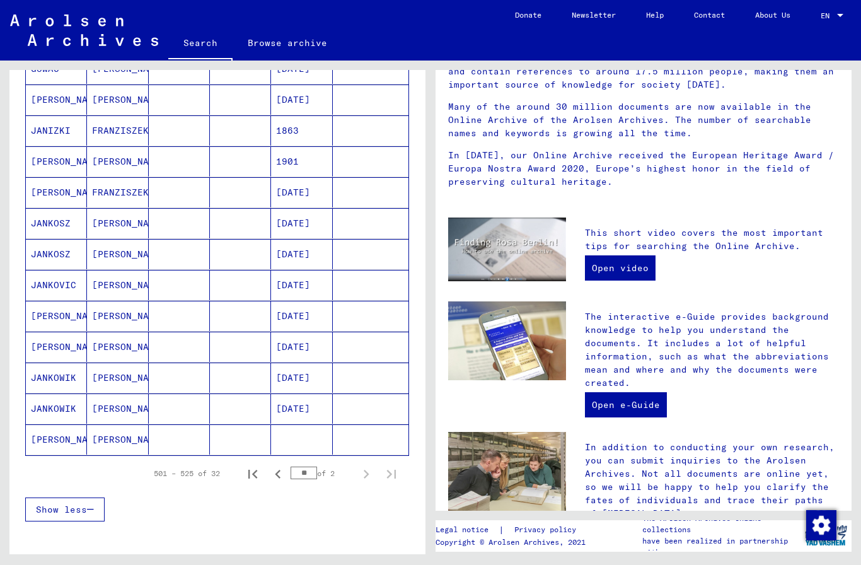
scroll to position [570, 0]
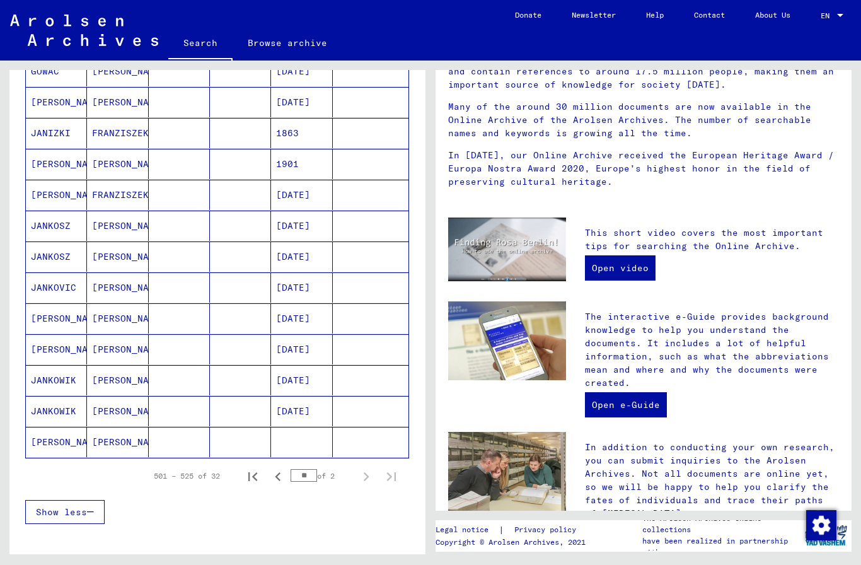
click at [315, 474] on input "**" at bounding box center [303, 475] width 26 height 13
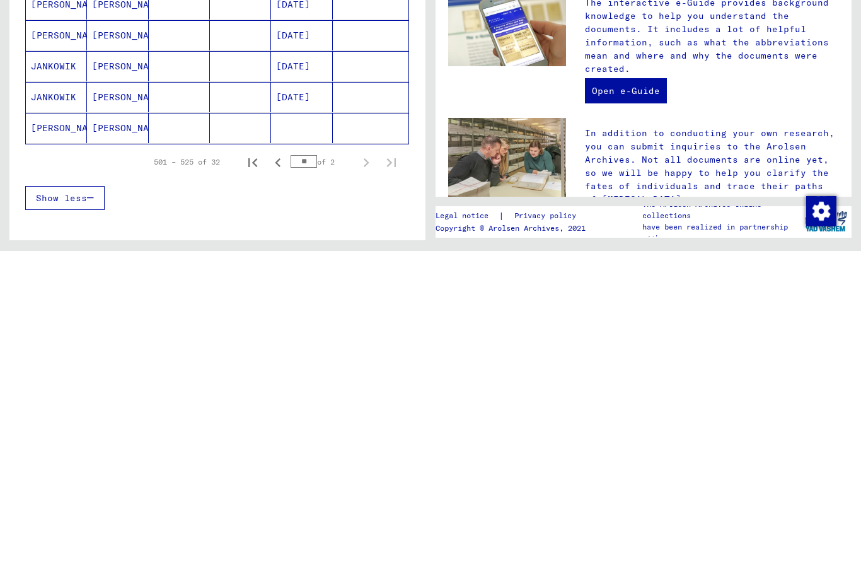
type input "*"
click at [367, 467] on icon "Next page" at bounding box center [366, 476] width 18 height 18
type input "*"
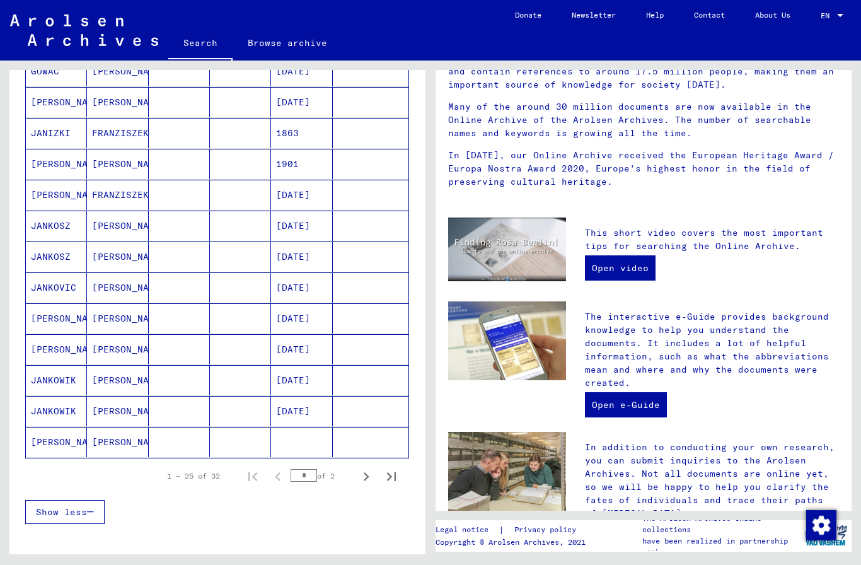
scroll to position [33, 0]
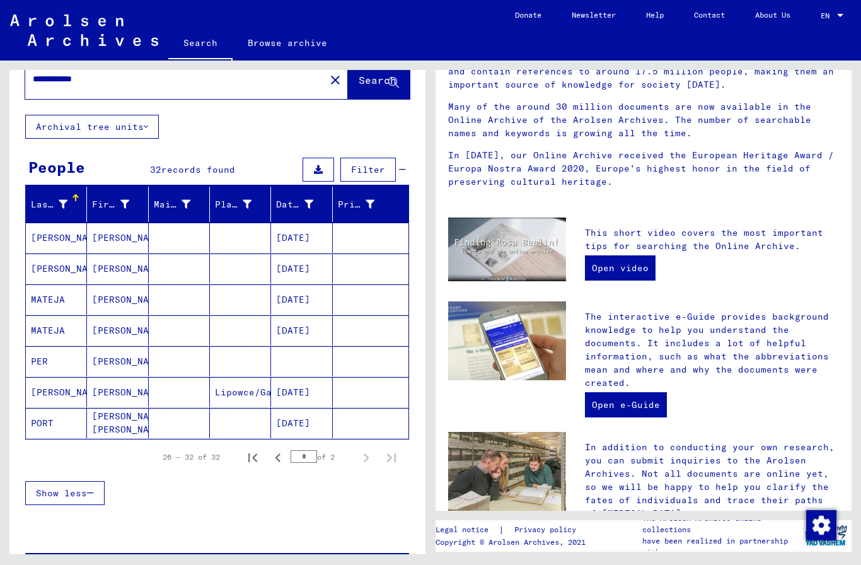
click at [125, 363] on mat-cell "[PERSON_NAME]" at bounding box center [117, 361] width 61 height 30
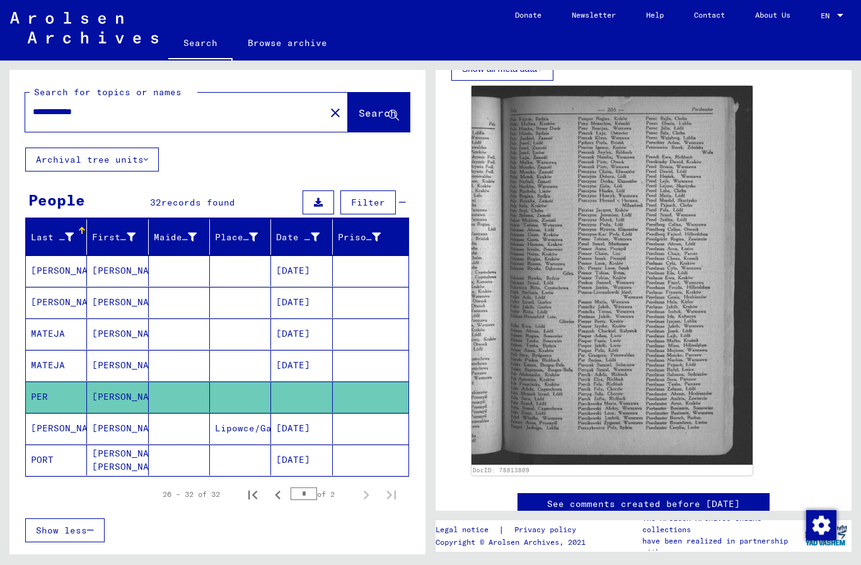
click at [246, 116] on input "**********" at bounding box center [175, 111] width 285 height 13
type input "*********"
click at [383, 113] on span "Search" at bounding box center [377, 112] width 38 height 13
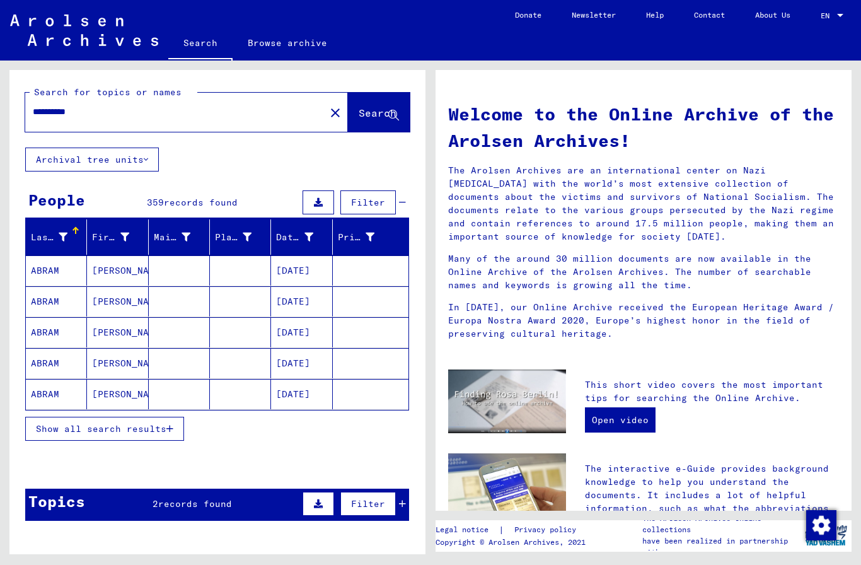
click at [153, 438] on button "Show all search results" at bounding box center [104, 428] width 159 height 24
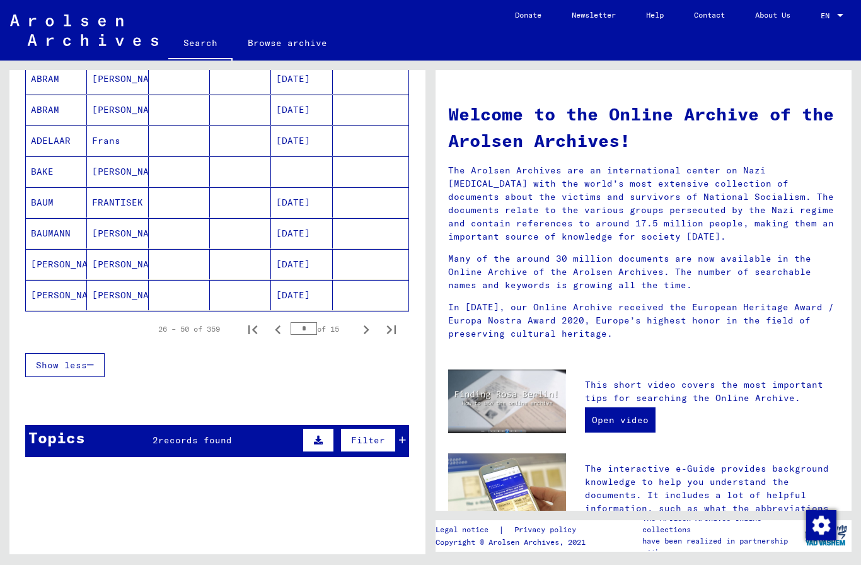
scroll to position [716, 0]
click at [365, 333] on icon "Next page" at bounding box center [367, 330] width 6 height 9
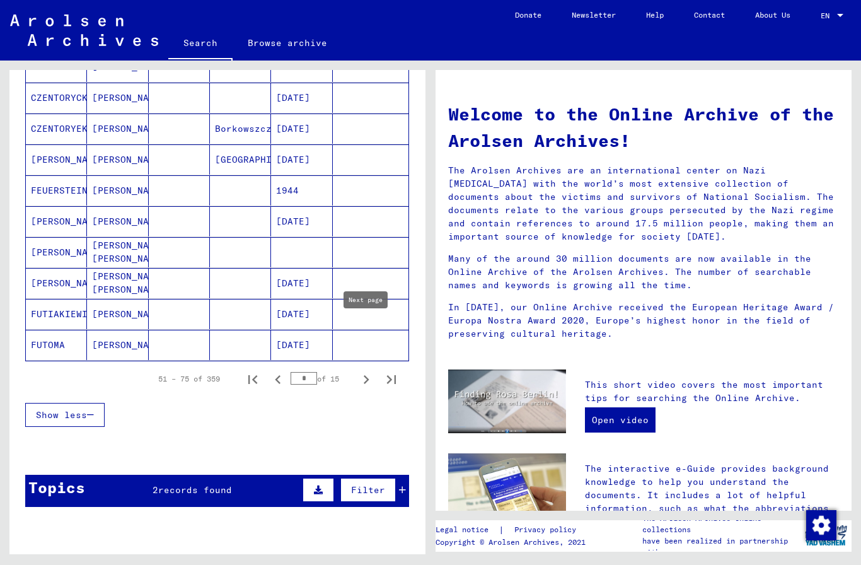
scroll to position [667, 0]
click at [357, 377] on icon "Next page" at bounding box center [366, 379] width 18 height 18
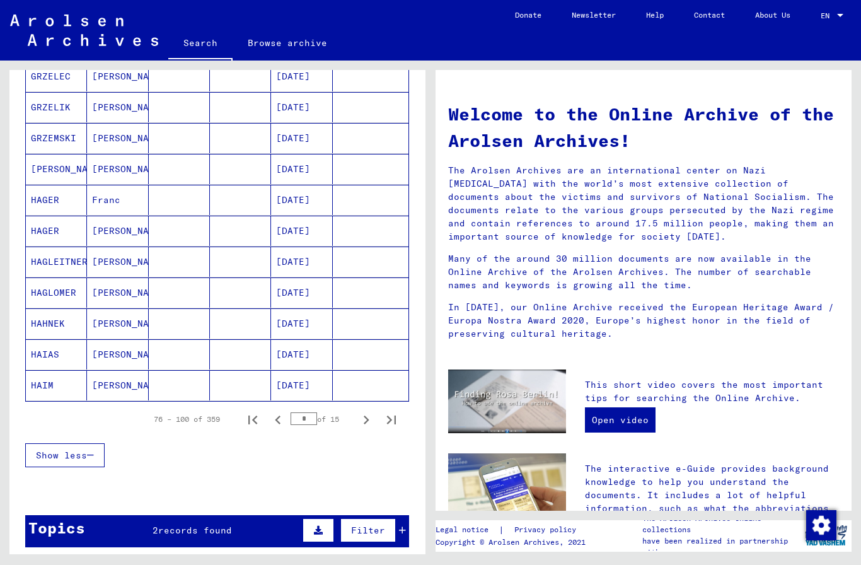
scroll to position [619, 0]
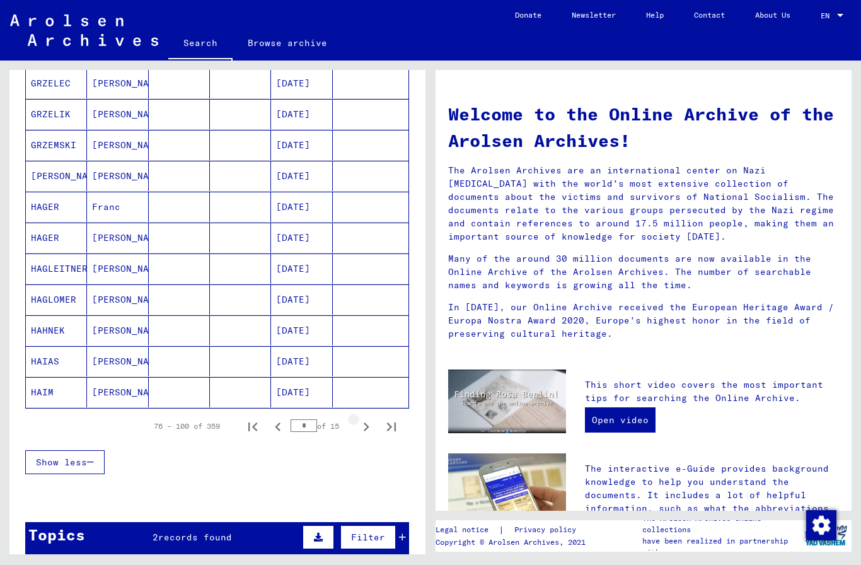
click at [369, 430] on icon "Next page" at bounding box center [366, 427] width 18 height 18
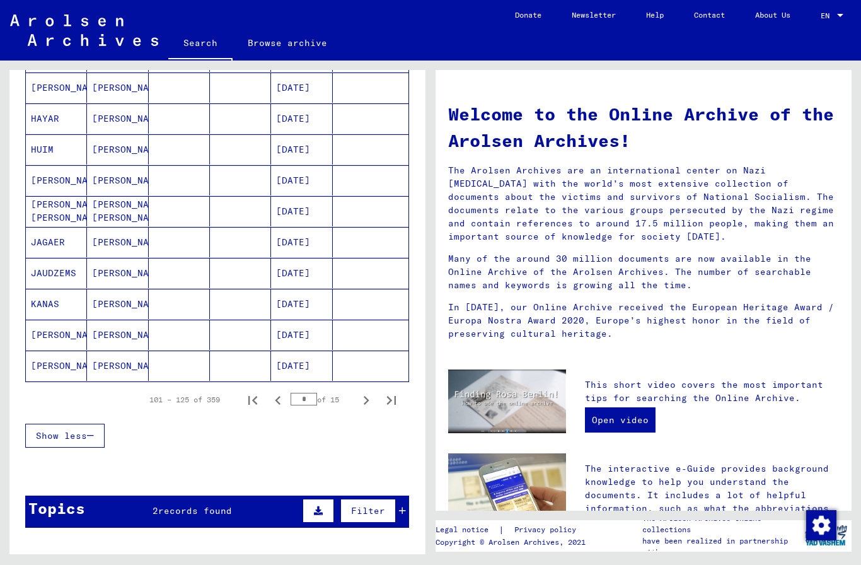
scroll to position [645, 0]
click at [364, 400] on icon "Next page" at bounding box center [366, 401] width 18 height 18
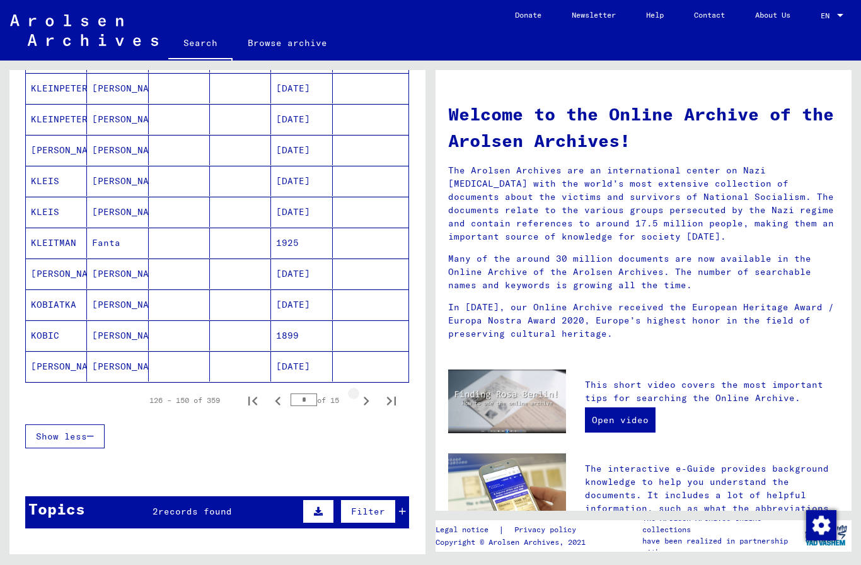
click at [364, 401] on icon "Next page" at bounding box center [366, 401] width 18 height 18
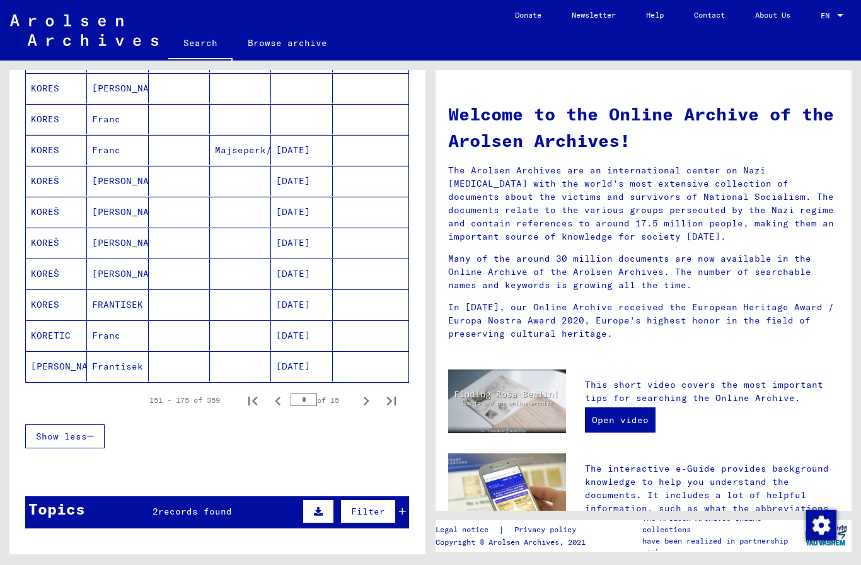
click at [361, 403] on icon "Next page" at bounding box center [366, 401] width 18 height 18
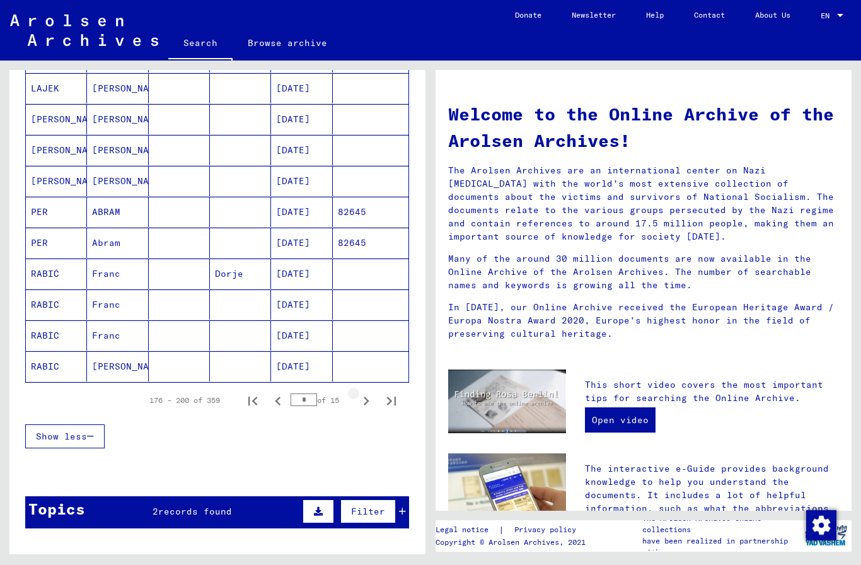
click at [367, 406] on icon "Next page" at bounding box center [366, 401] width 18 height 18
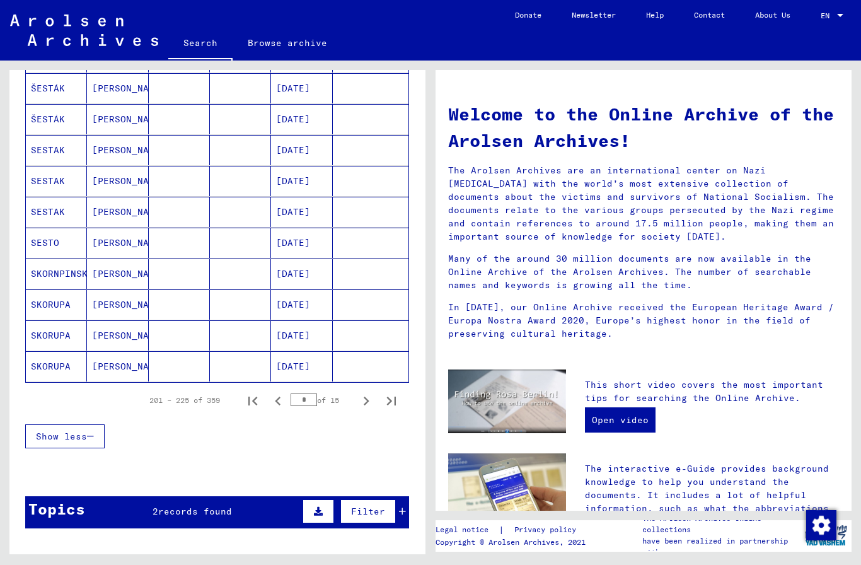
click at [368, 403] on icon "Next page" at bounding box center [366, 401] width 18 height 18
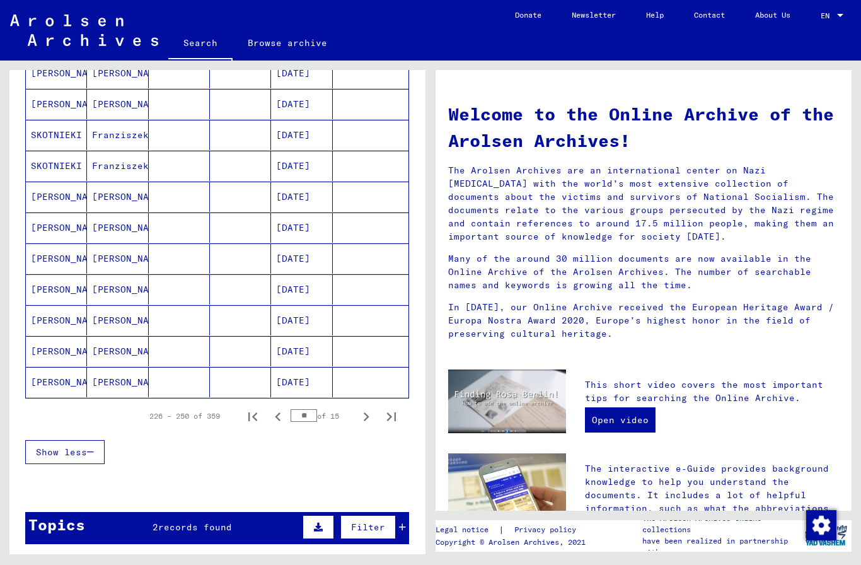
scroll to position [628, 0]
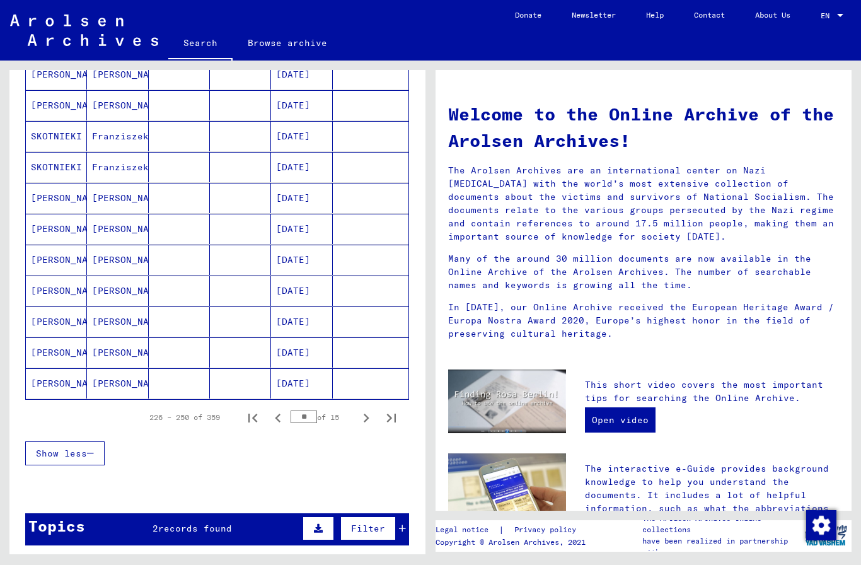
click at [287, 418] on button "Previous page" at bounding box center [277, 416] width 25 height 25
click at [364, 425] on icon "Next page" at bounding box center [366, 418] width 18 height 18
click at [365, 419] on icon "Next page" at bounding box center [366, 418] width 18 height 18
click at [367, 418] on icon "Next page" at bounding box center [367, 417] width 6 height 9
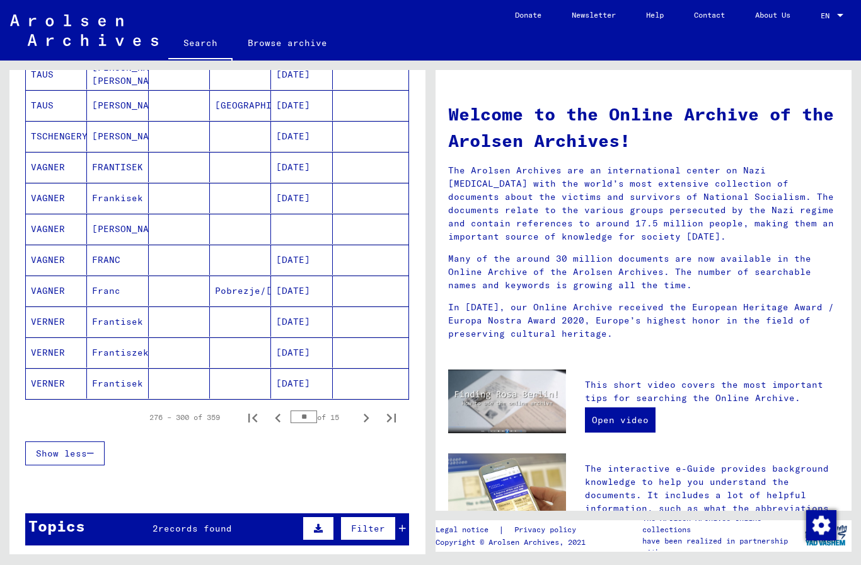
click at [367, 422] on icon "Next page" at bounding box center [366, 418] width 18 height 18
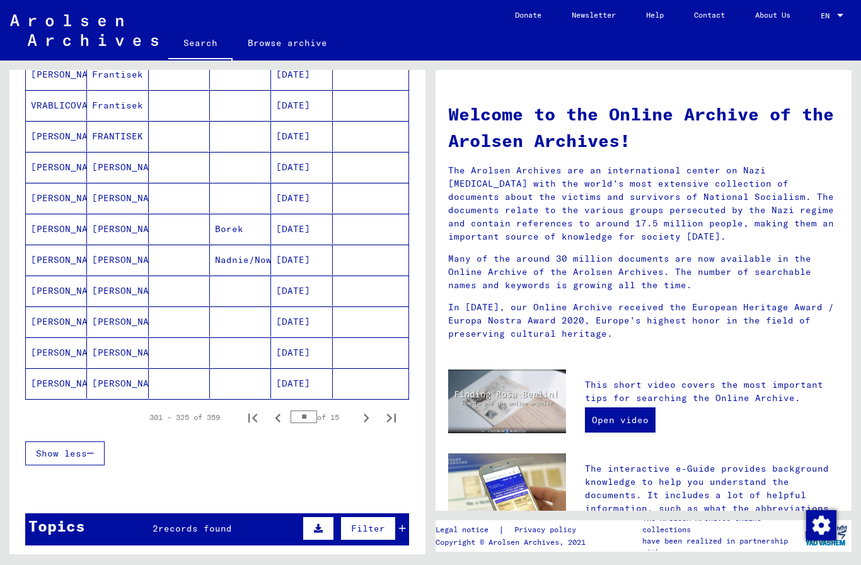
click at [366, 421] on icon "Next page" at bounding box center [366, 418] width 18 height 18
click at [364, 423] on icon "Next page" at bounding box center [366, 418] width 18 height 18
type input "**"
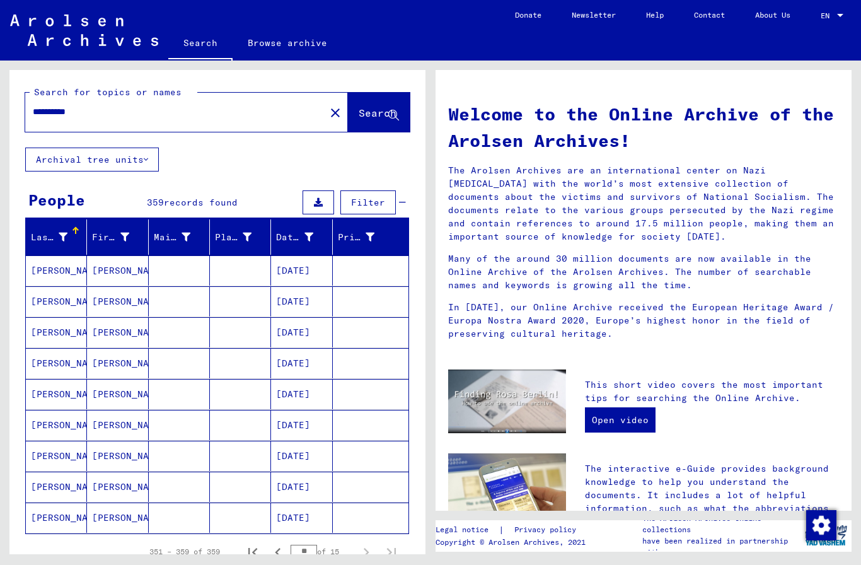
scroll to position [0, 0]
click at [328, 112] on mat-icon "close" at bounding box center [335, 112] width 15 height 15
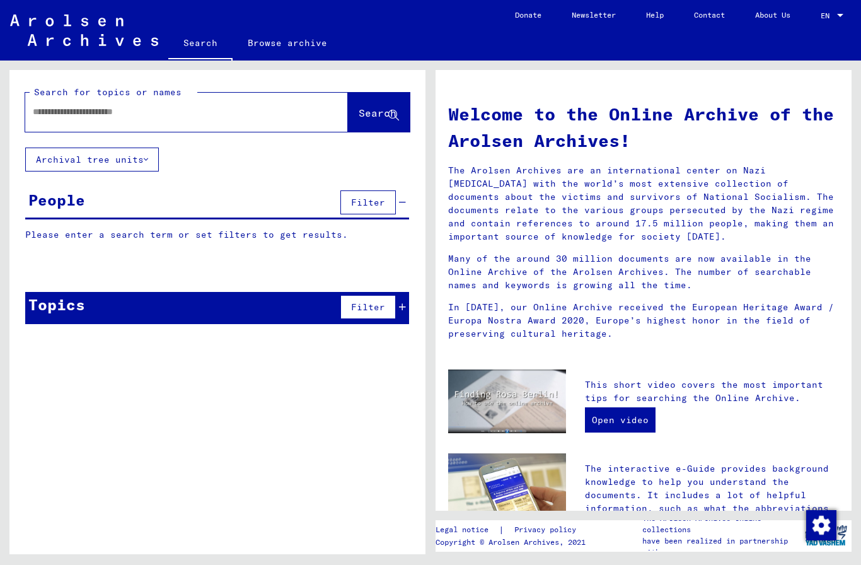
click at [180, 110] on input "text" at bounding box center [171, 111] width 277 height 13
type input "**********"
click at [372, 117] on span "Search" at bounding box center [377, 112] width 38 height 13
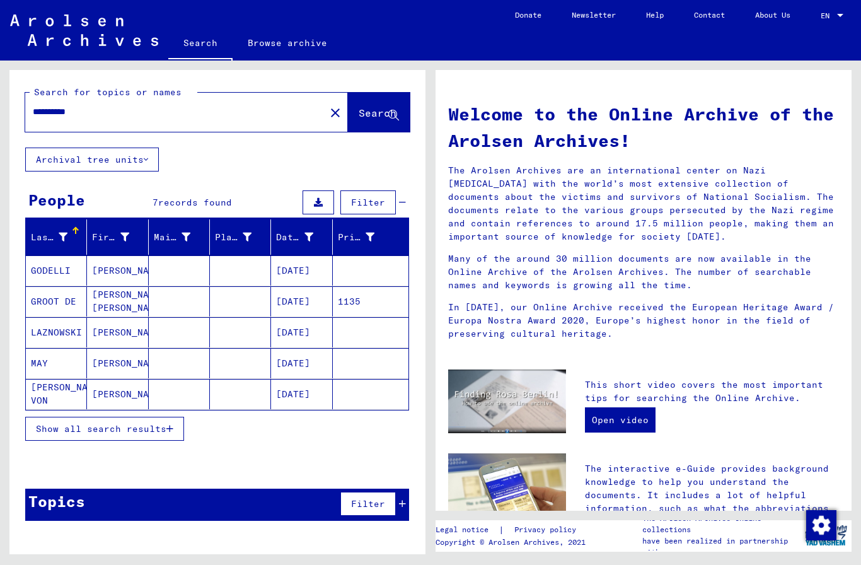
click at [154, 425] on span "Show all search results" at bounding box center [101, 428] width 130 height 11
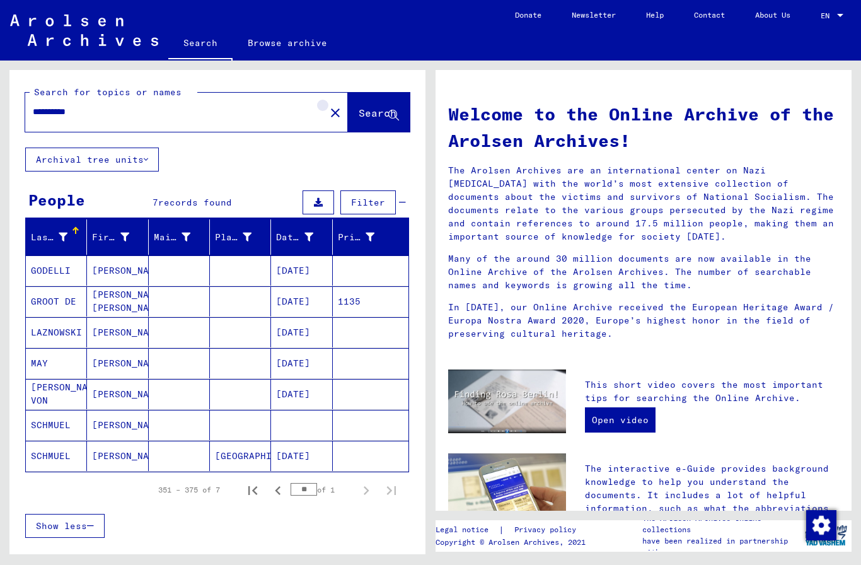
click at [323, 120] on button "close" at bounding box center [335, 112] width 25 height 25
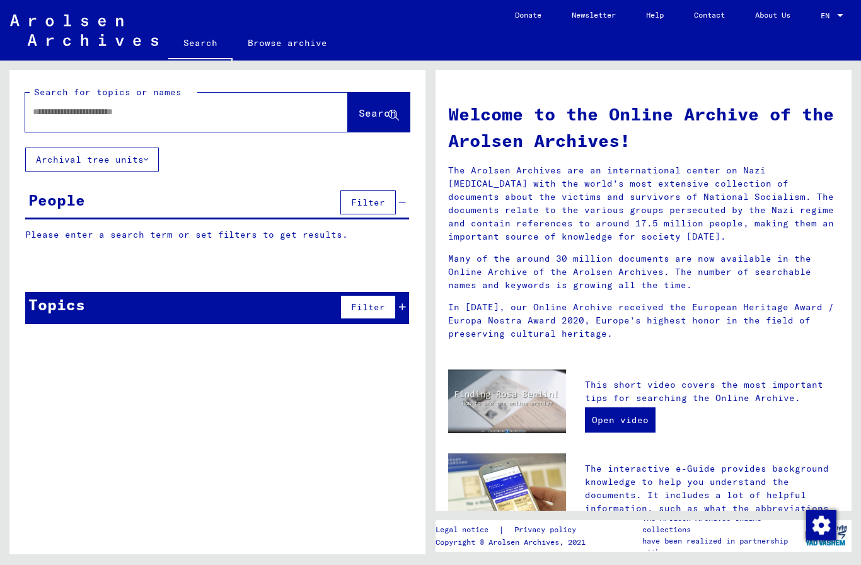
click at [224, 111] on input "text" at bounding box center [171, 111] width 277 height 13
click at [386, 119] on span "Search" at bounding box center [377, 112] width 38 height 13
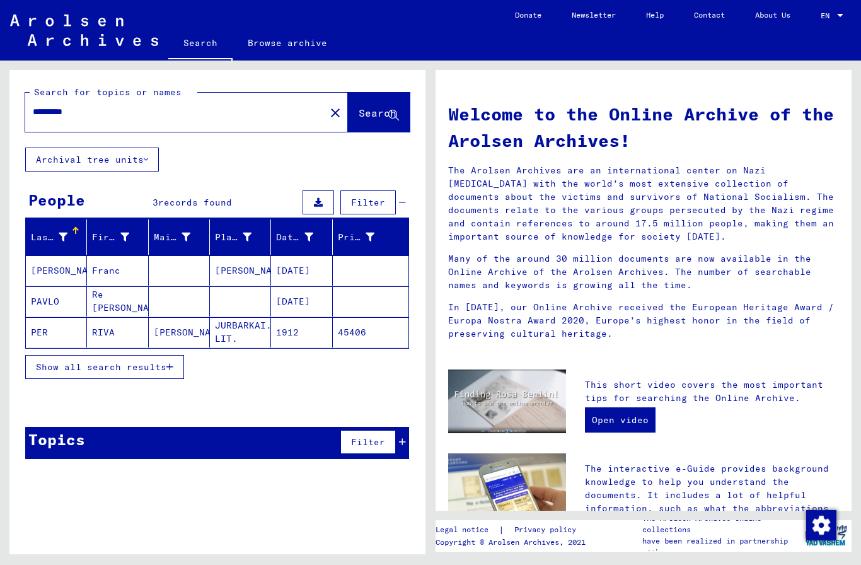
click at [139, 376] on button "Show all search results" at bounding box center [104, 367] width 159 height 24
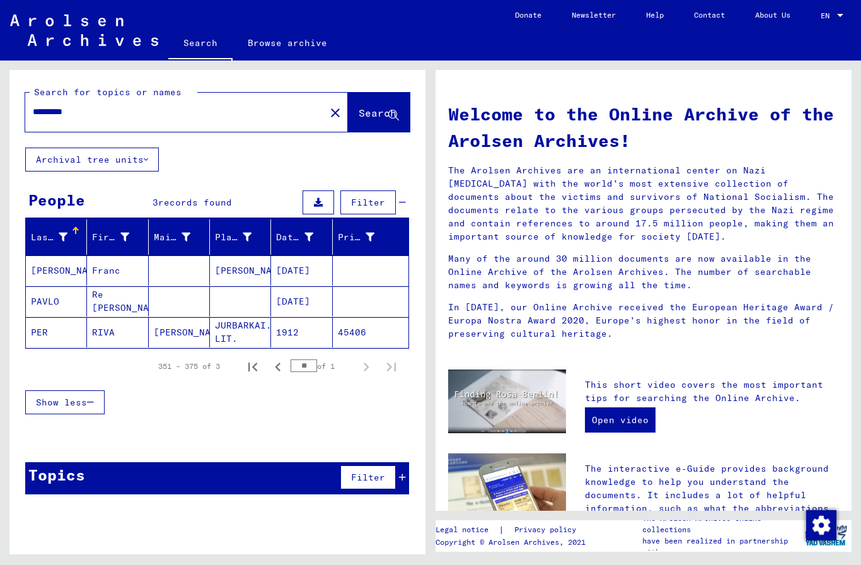
click at [95, 330] on mat-cell "RIVA" at bounding box center [117, 332] width 61 height 30
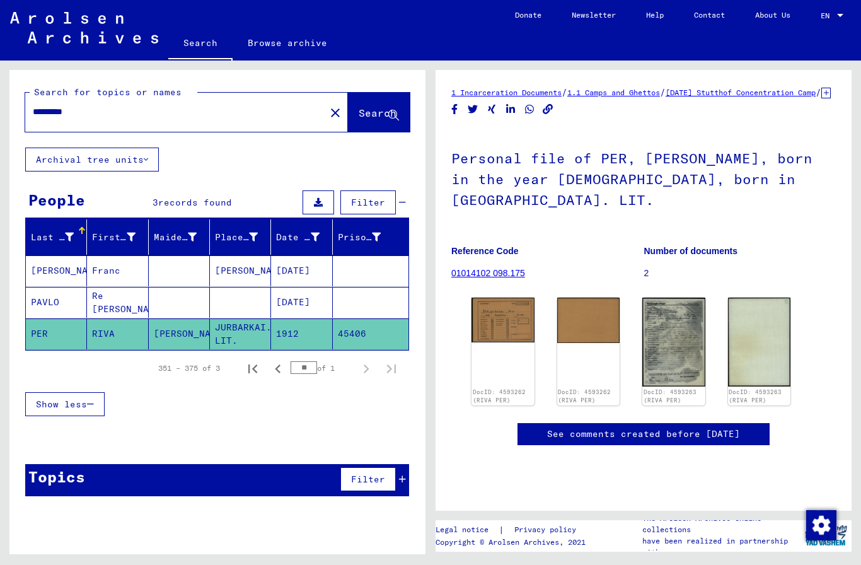
scroll to position [136, 0]
click at [685, 297] on img at bounding box center [673, 341] width 63 height 89
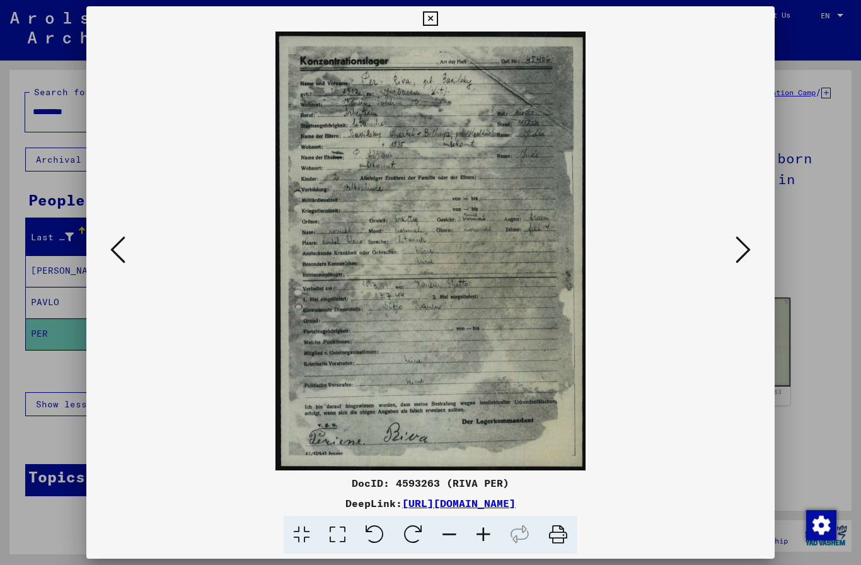
click at [441, 9] on button at bounding box center [430, 18] width 22 height 25
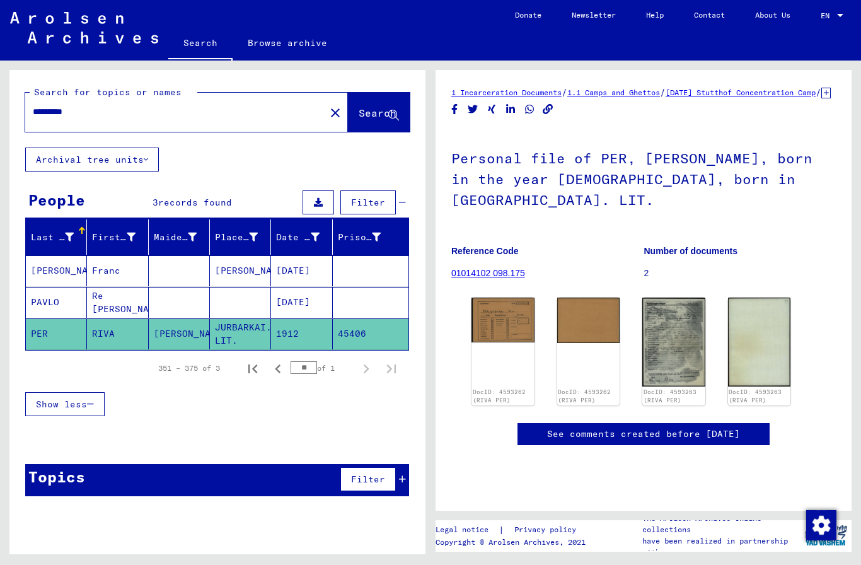
click at [527, 297] on div "DocID: 4593262 (RIVA PER)" at bounding box center [502, 351] width 63 height 108
click at [509, 297] on div "DocID: 4593262 (RIVA PER)" at bounding box center [502, 351] width 63 height 108
click at [512, 297] on img at bounding box center [502, 319] width 63 height 45
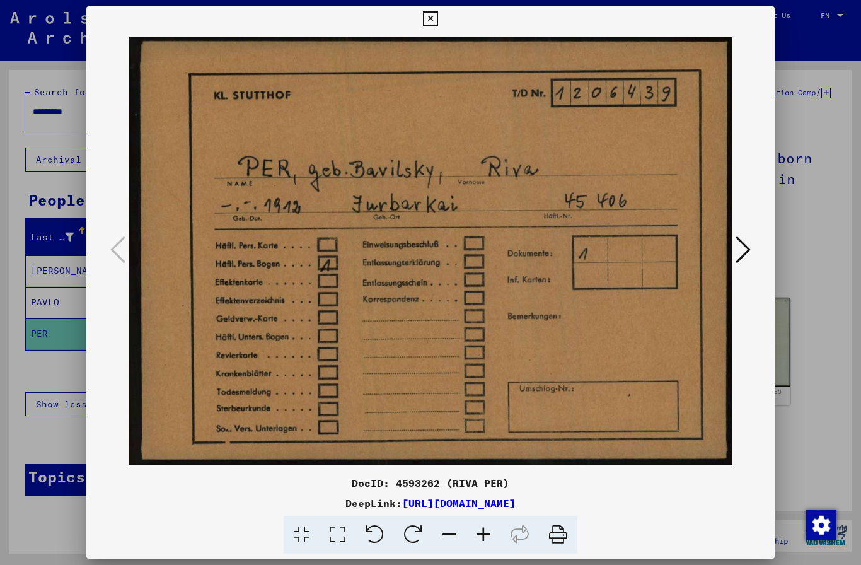
click at [437, 20] on icon at bounding box center [430, 18] width 14 height 15
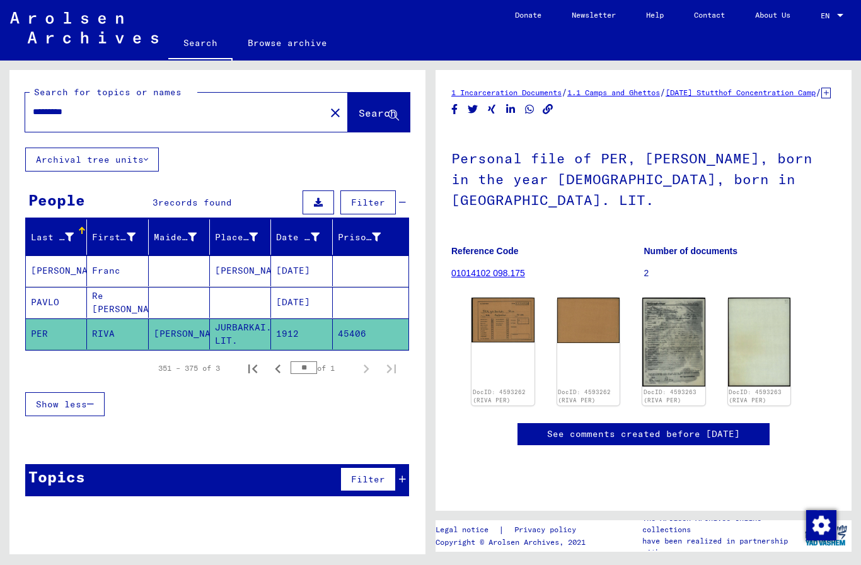
click at [296, 106] on input "*********" at bounding box center [175, 111] width 285 height 13
type input "*"
type input "**********"
click at [379, 116] on span "Search" at bounding box center [377, 112] width 38 height 13
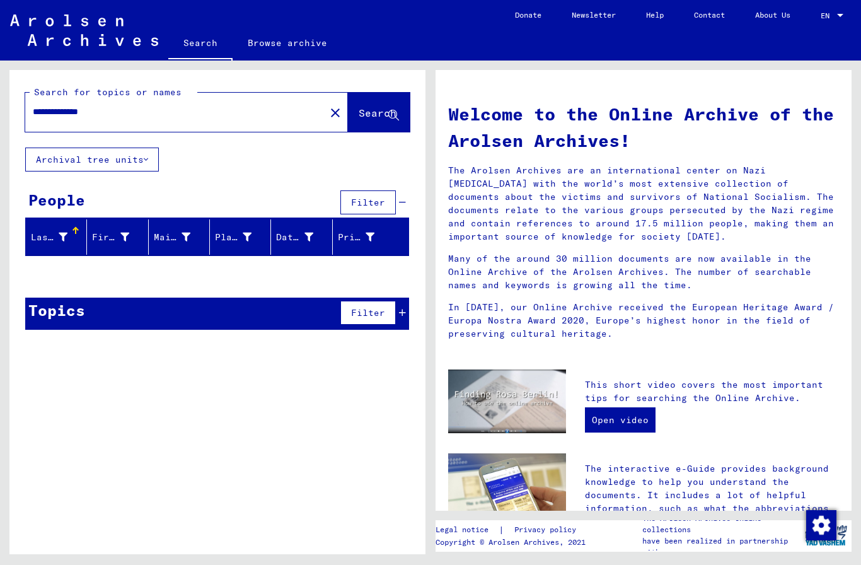
click at [139, 161] on button "Archival tree units" at bounding box center [92, 159] width 134 height 24
